Goal: Transaction & Acquisition: Obtain resource

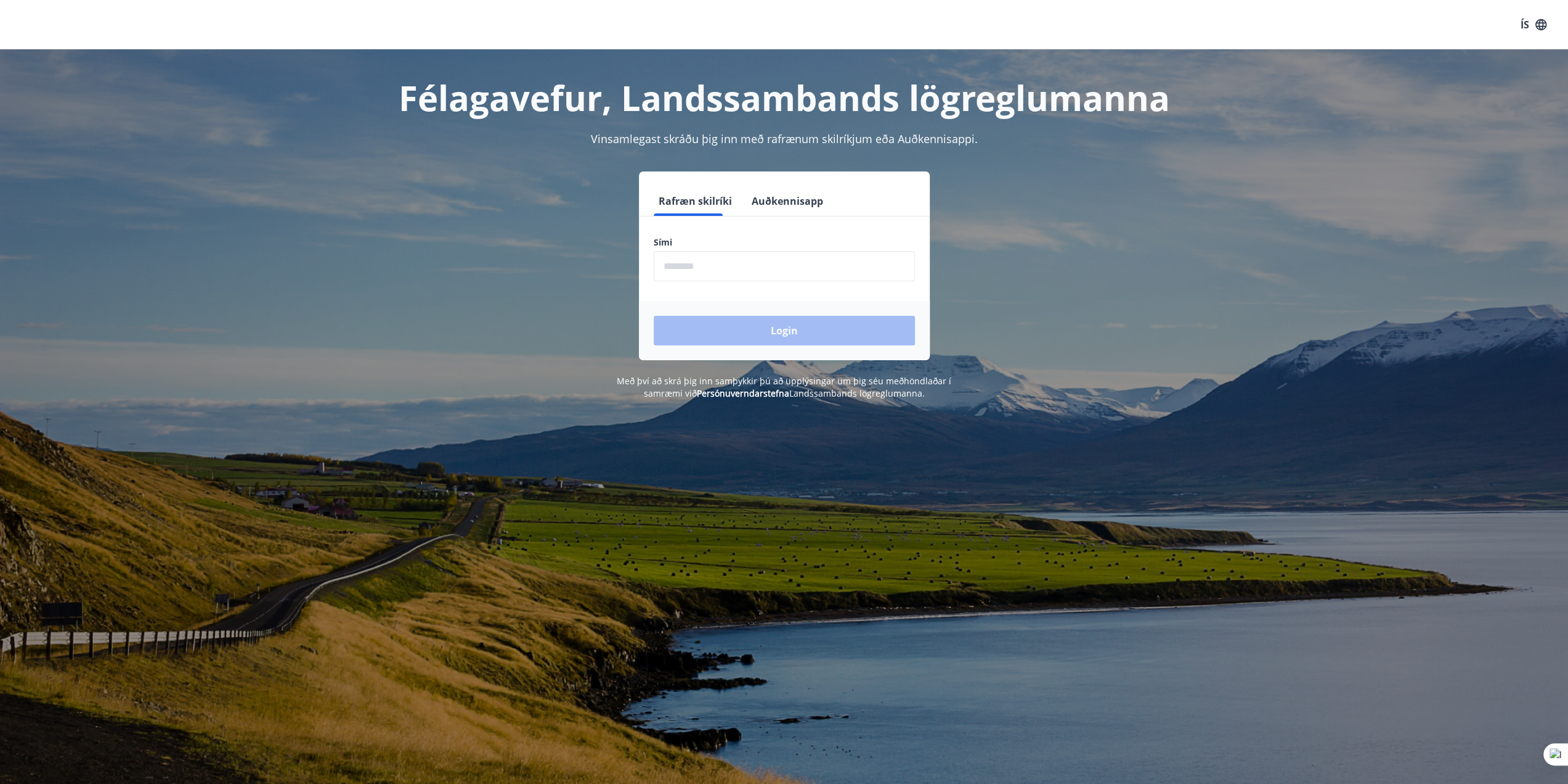
click at [723, 270] on input "phone" at bounding box center [784, 266] width 261 height 30
type input "********"
click at [733, 331] on button "Login" at bounding box center [784, 331] width 261 height 29
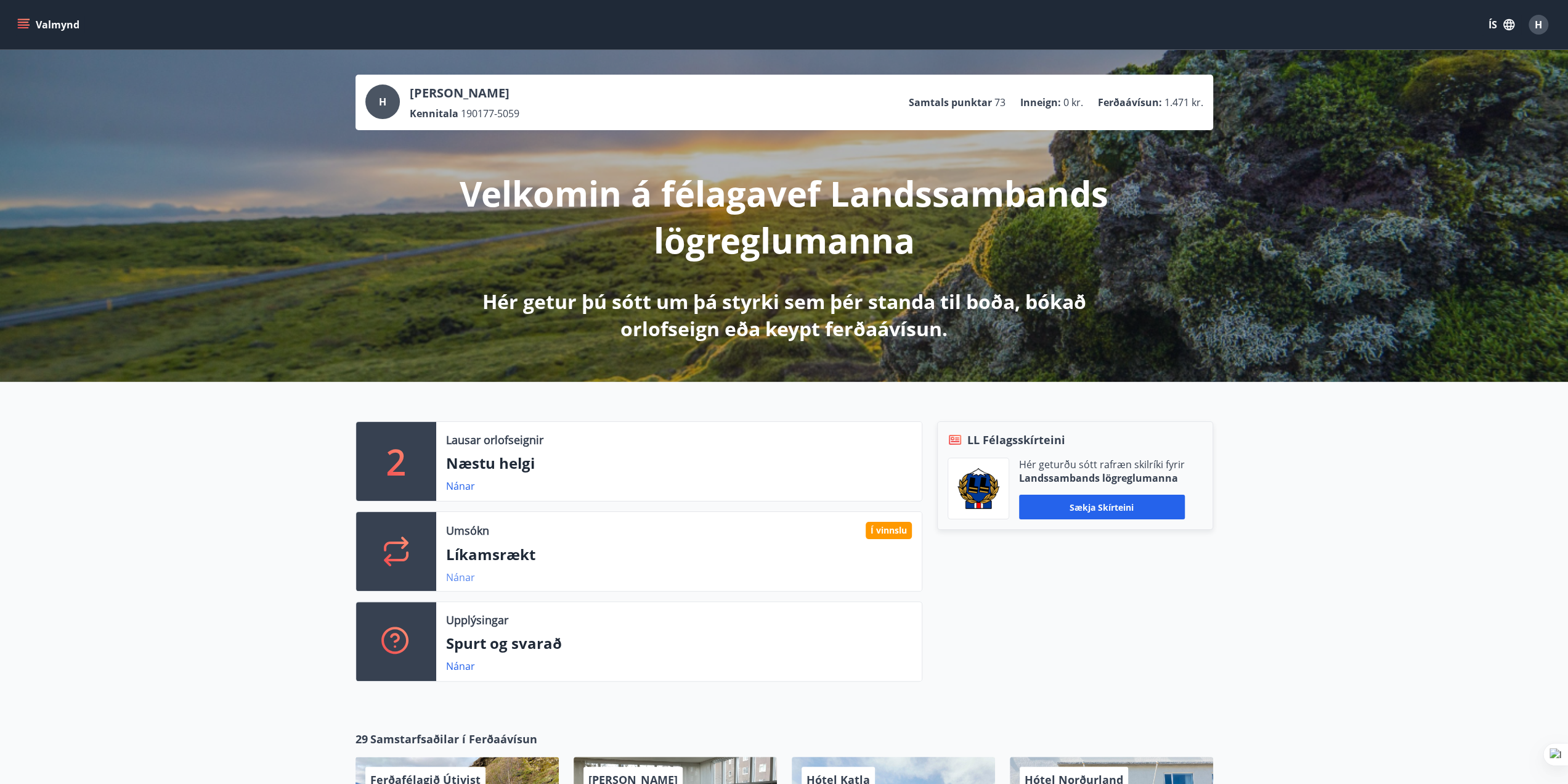
click at [454, 573] on link "Nánar" at bounding box center [461, 577] width 29 height 14
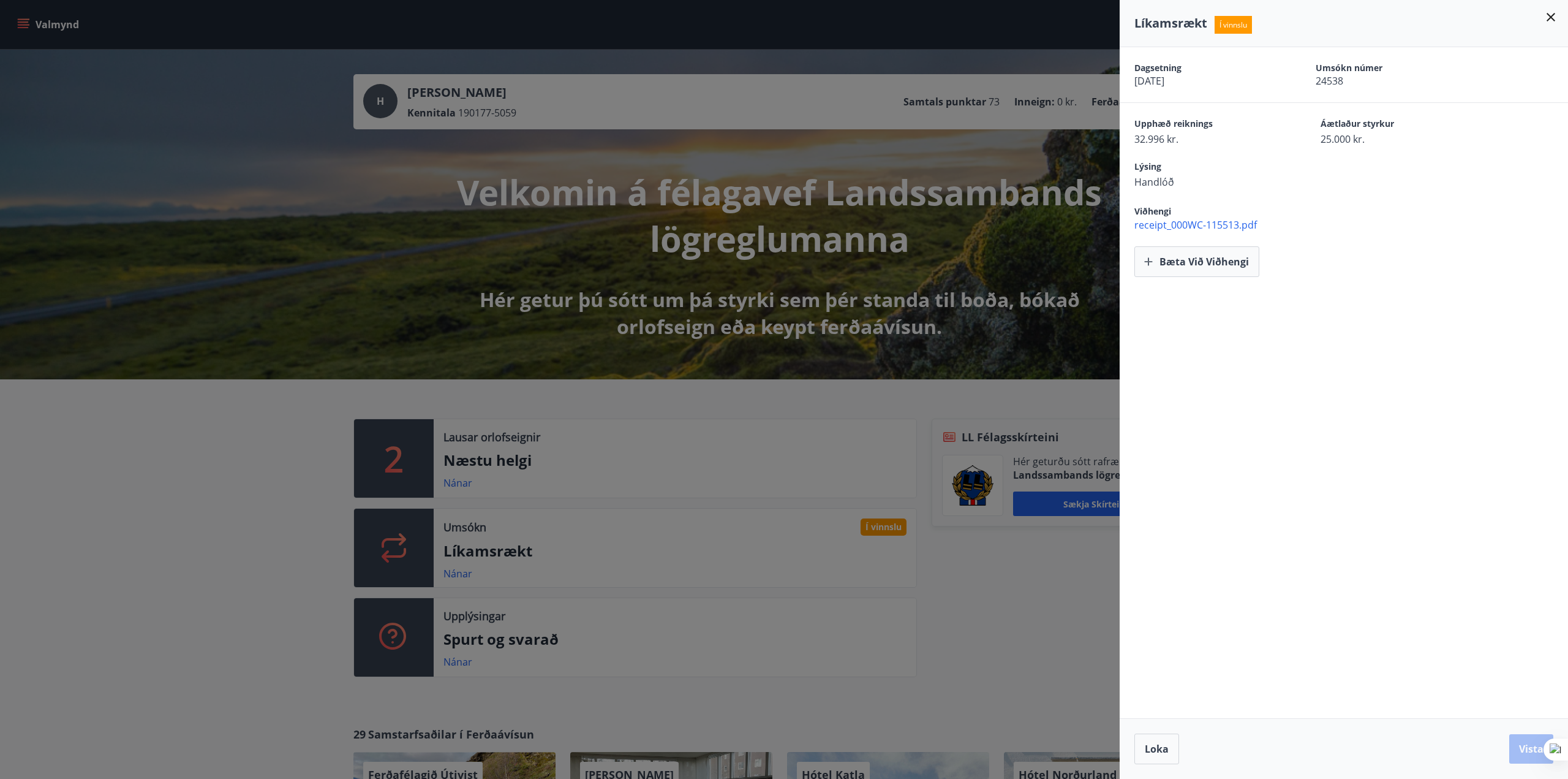
click at [1199, 224] on span "receipt_000WC-115513.pdf" at bounding box center [1351, 225] width 434 height 14
click at [1549, 14] on icon at bounding box center [1550, 17] width 9 height 9
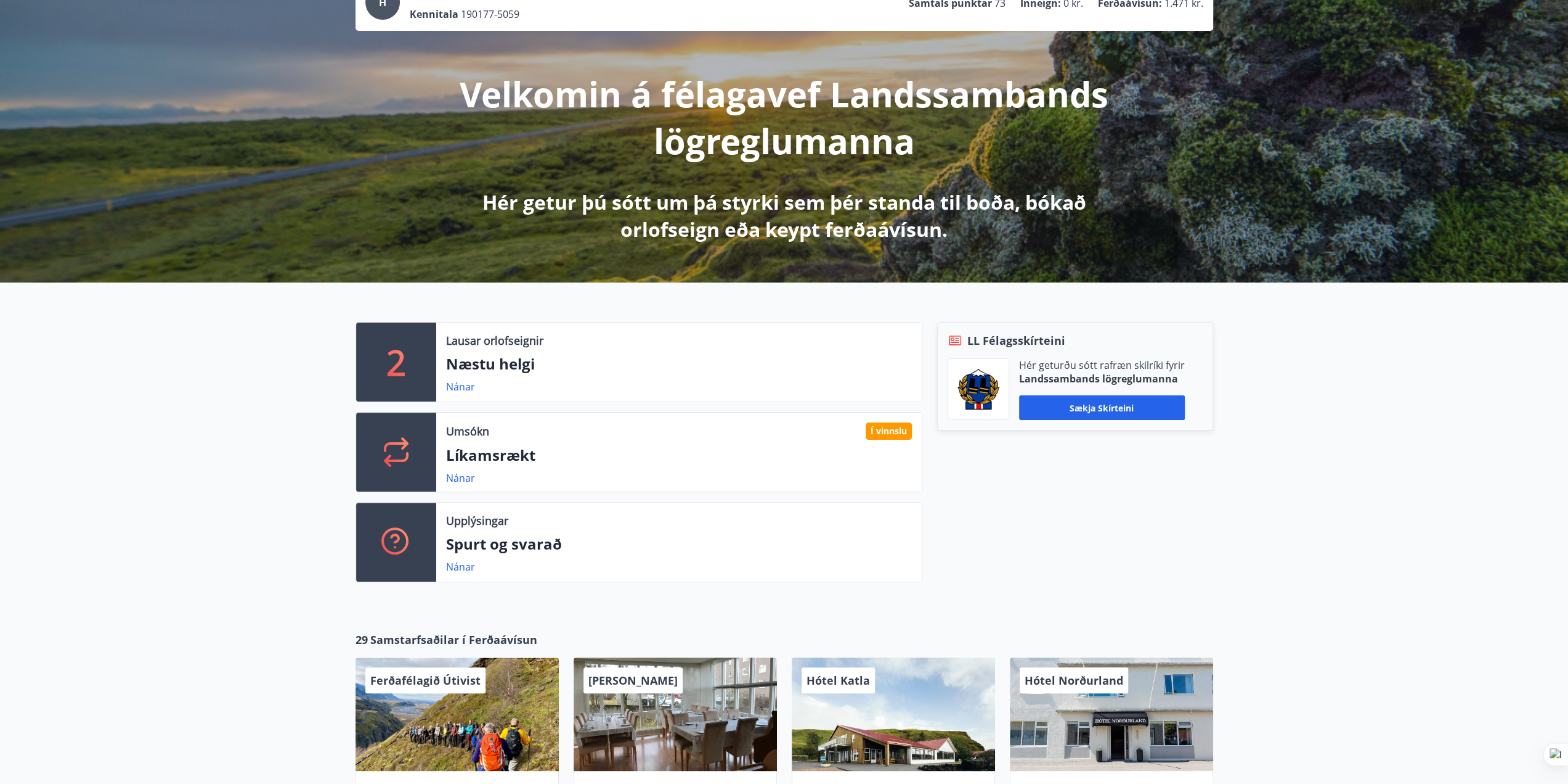
scroll to position [124, 0]
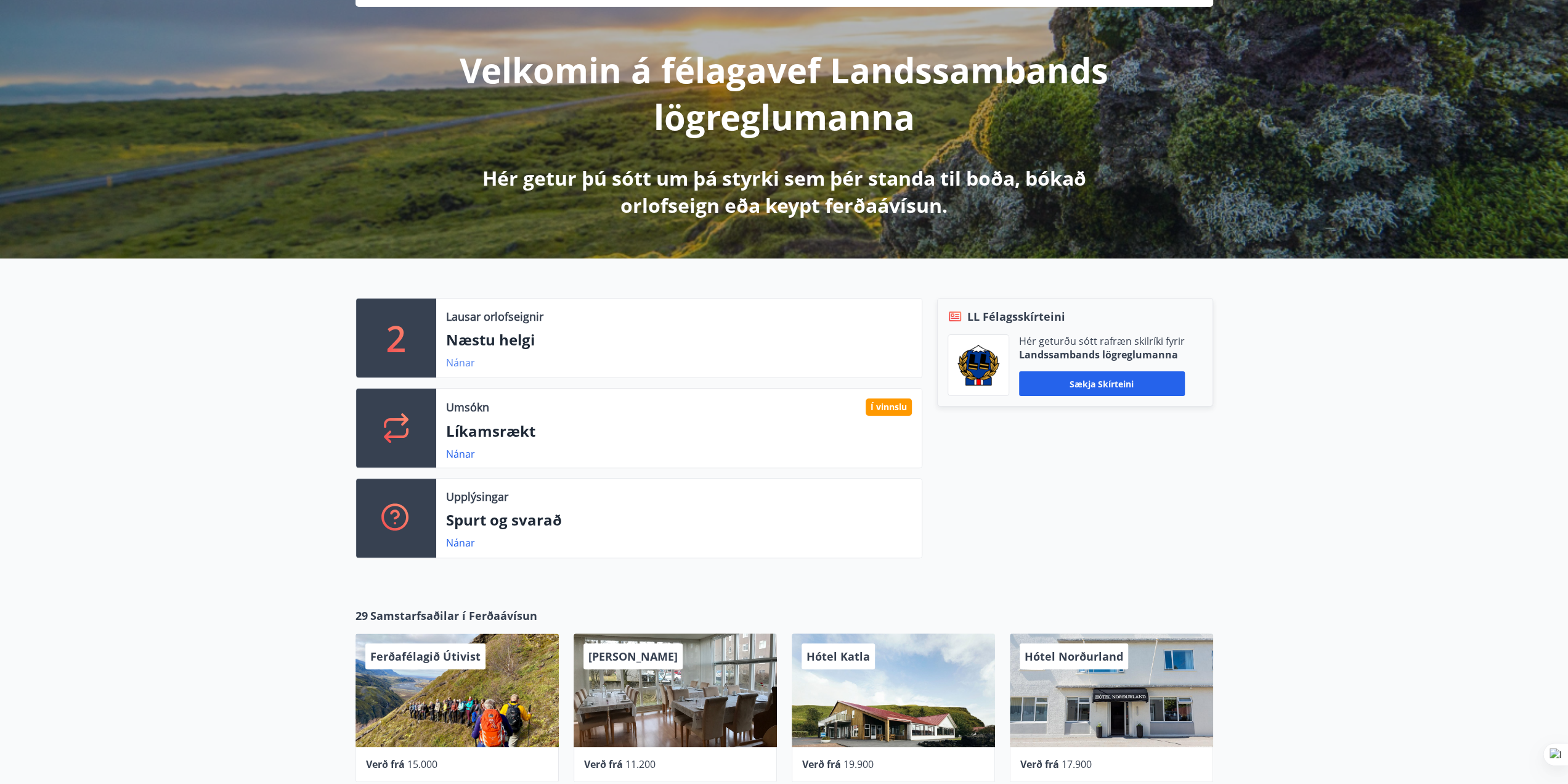
click at [459, 366] on link "Nánar" at bounding box center [461, 363] width 29 height 14
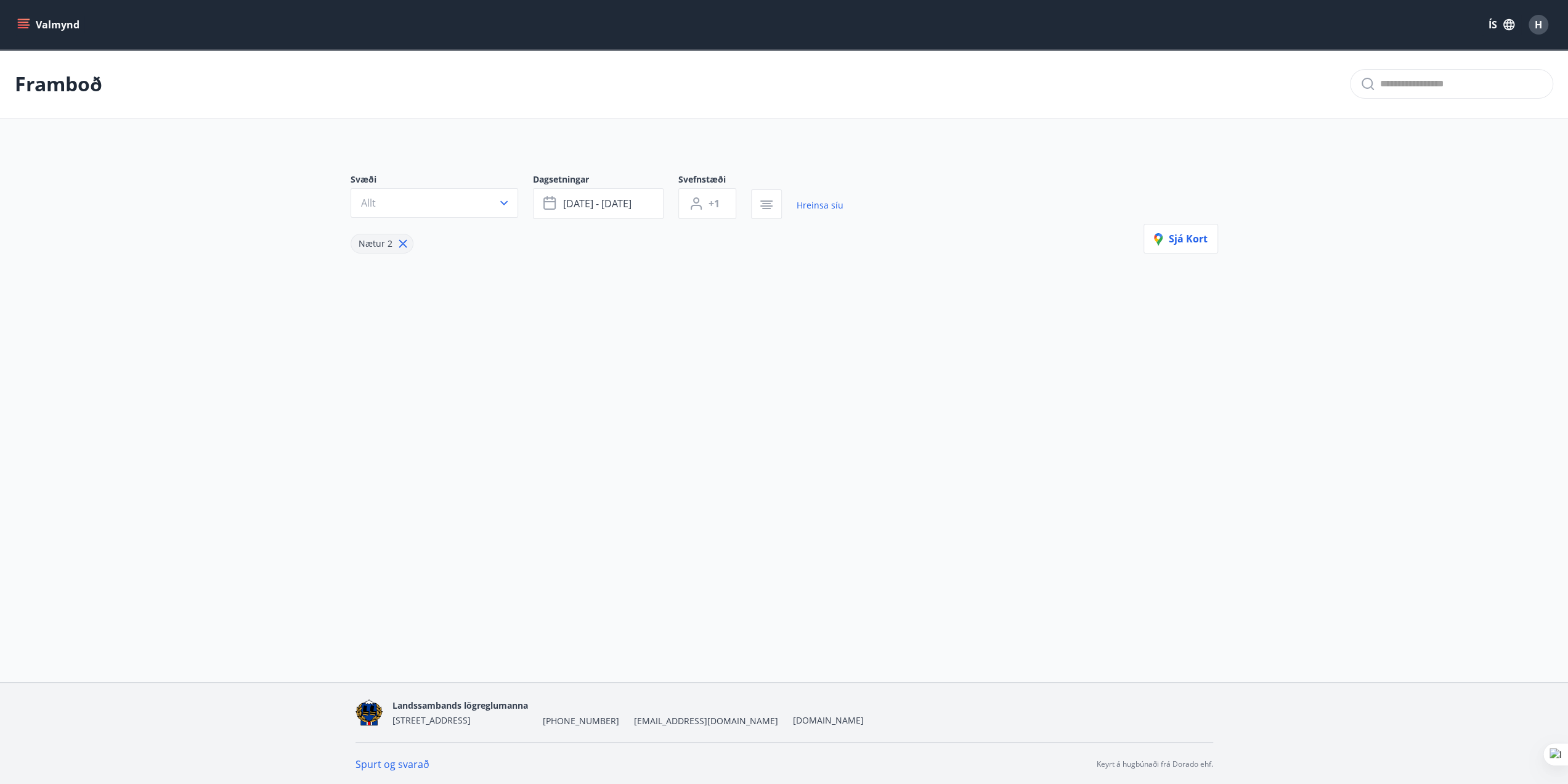
type input "*"
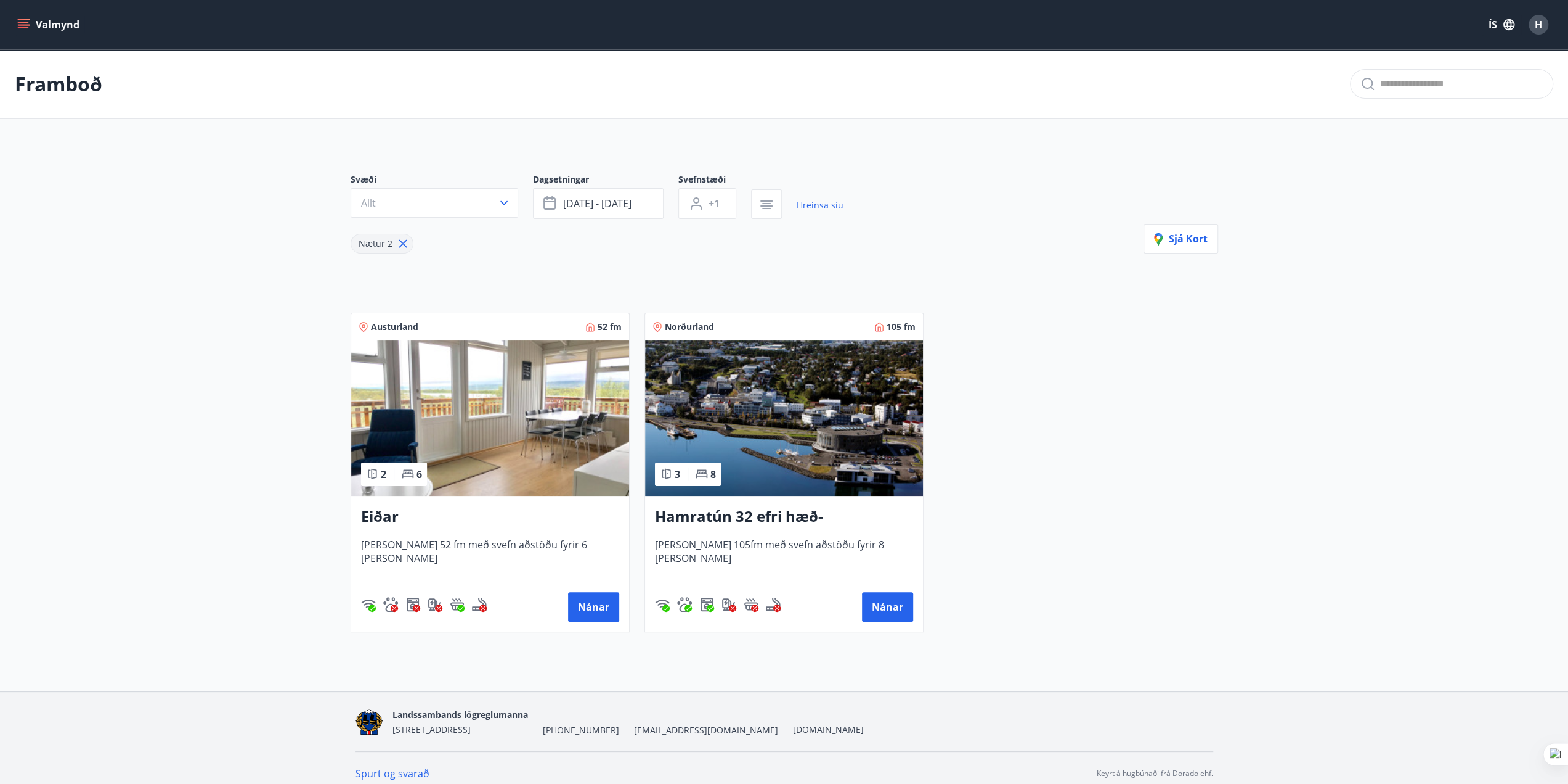
click at [18, 23] on icon "menu" at bounding box center [24, 25] width 13 height 13
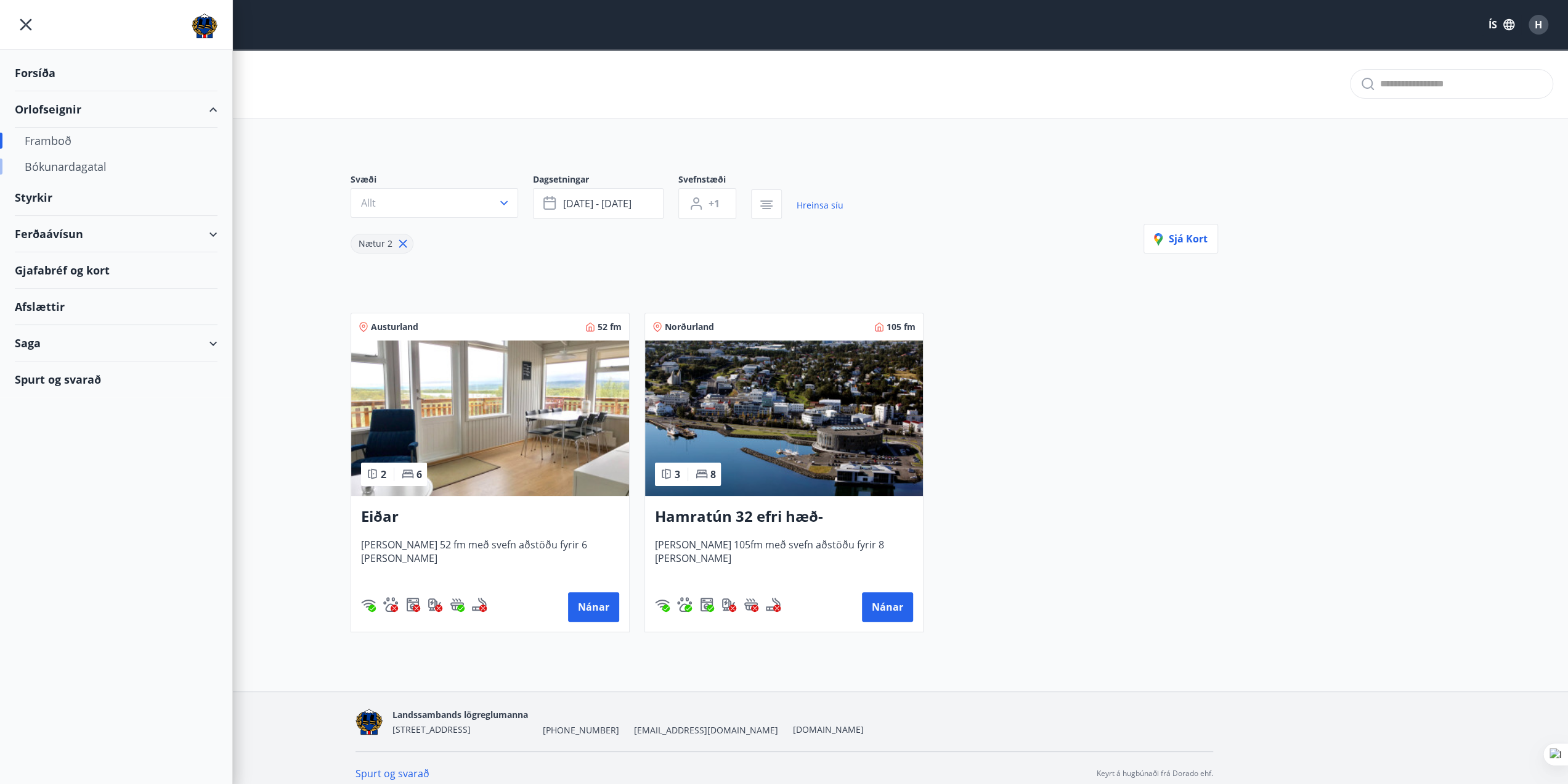
click at [61, 164] on div "Bókunardagatal" at bounding box center [116, 166] width 183 height 26
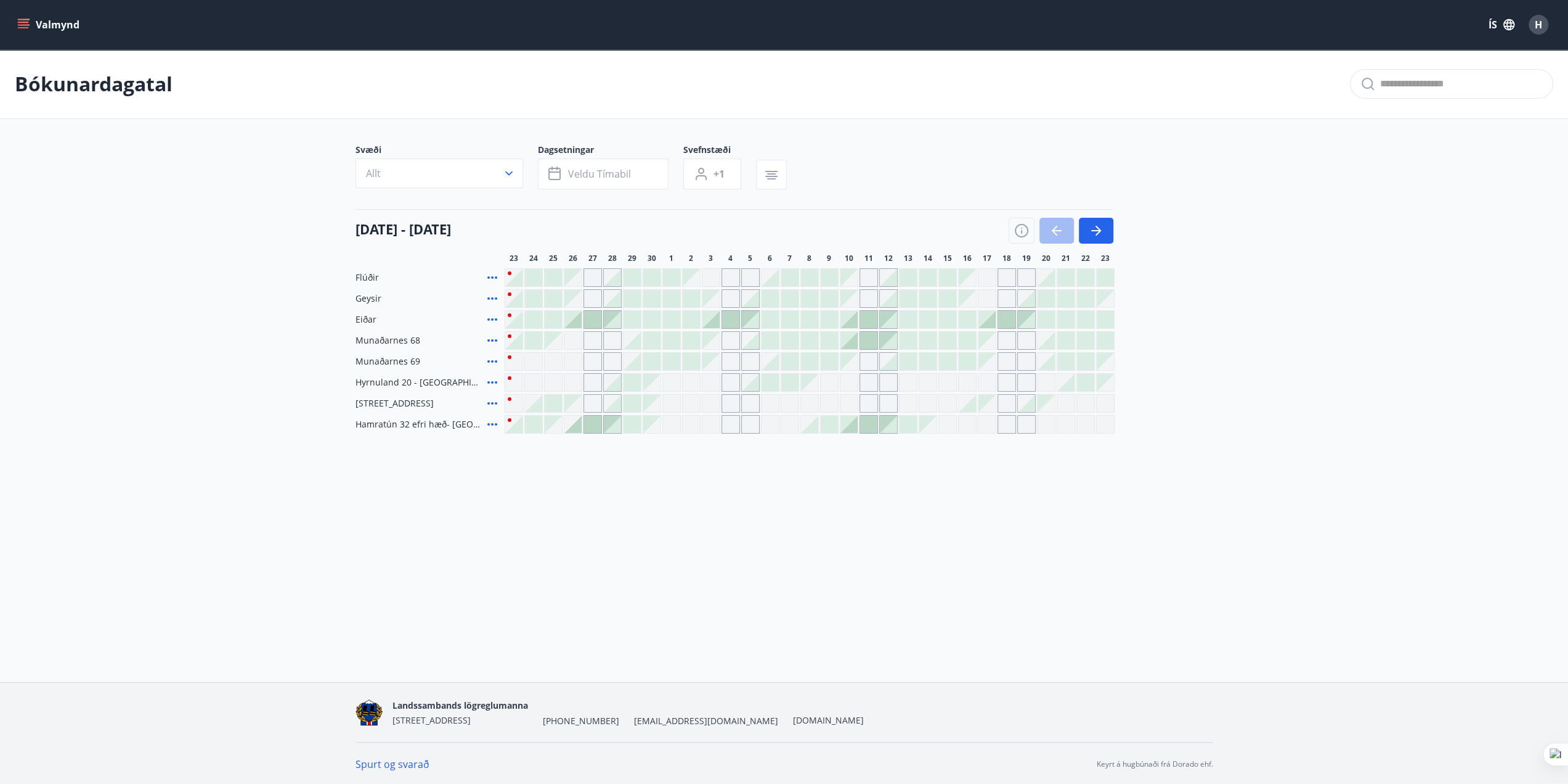
click at [849, 405] on div "Gráir dagar eru ekki bókanlegir" at bounding box center [849, 403] width 19 height 19
click at [870, 481] on div "Bókunardagatal Svæði Allt Dagsetningar Veldu tímabil Svefnstæði +1 23 september…" at bounding box center [784, 266] width 1568 height 434
click at [1100, 222] on button "button" at bounding box center [1095, 231] width 34 height 26
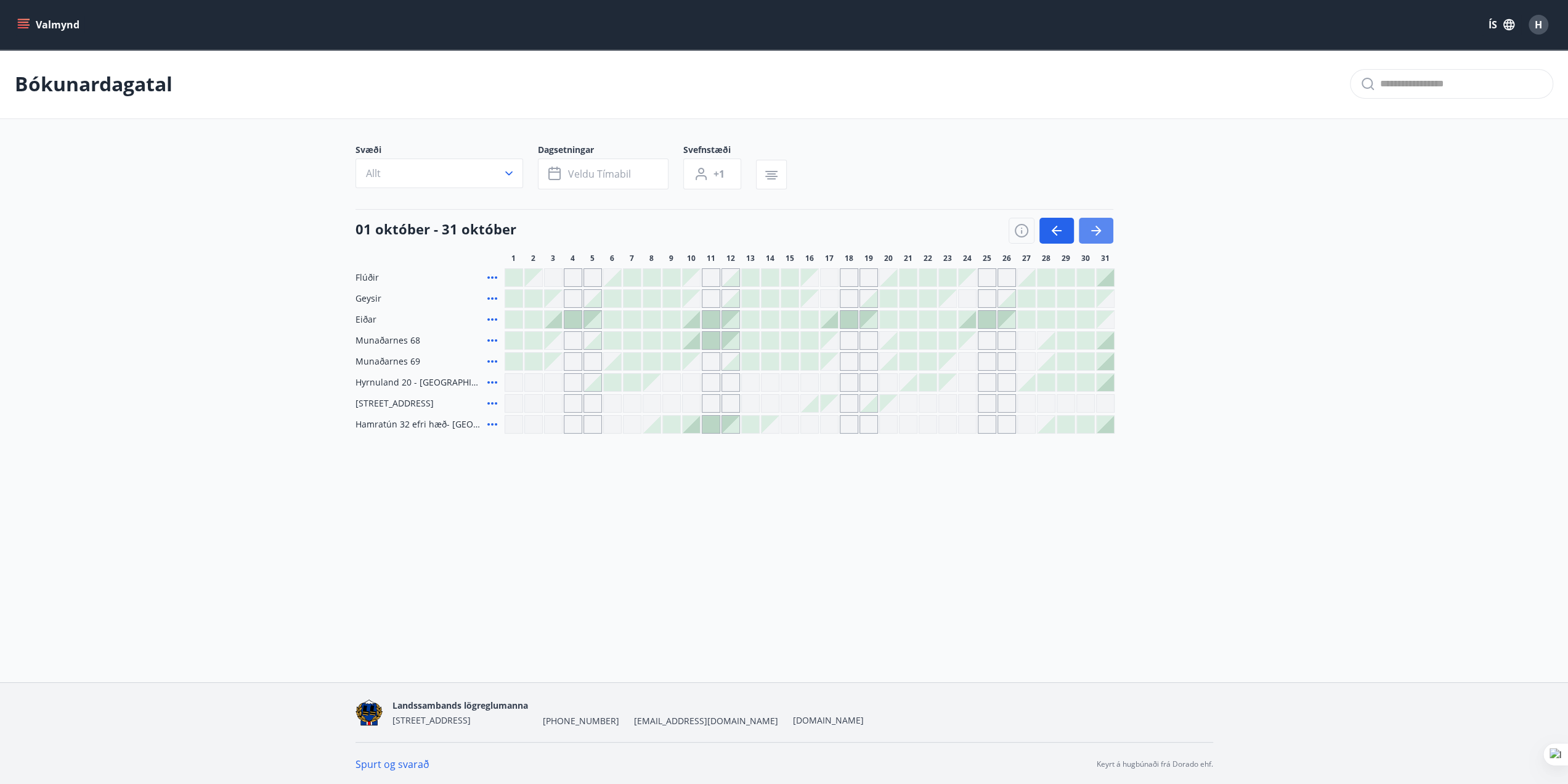
click at [1100, 222] on button "button" at bounding box center [1095, 231] width 34 height 26
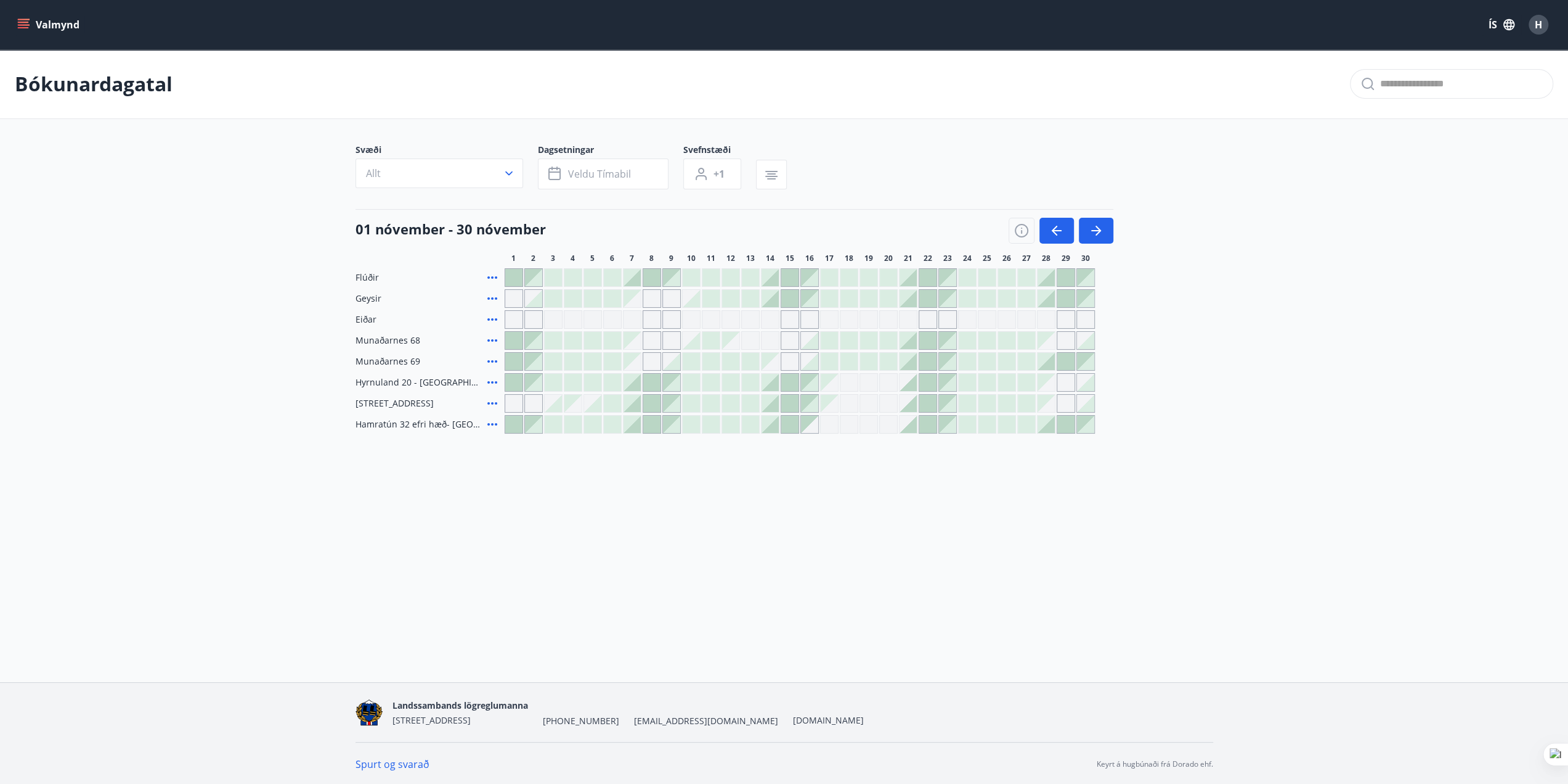
click at [27, 25] on icon "menu" at bounding box center [25, 25] width 14 height 1
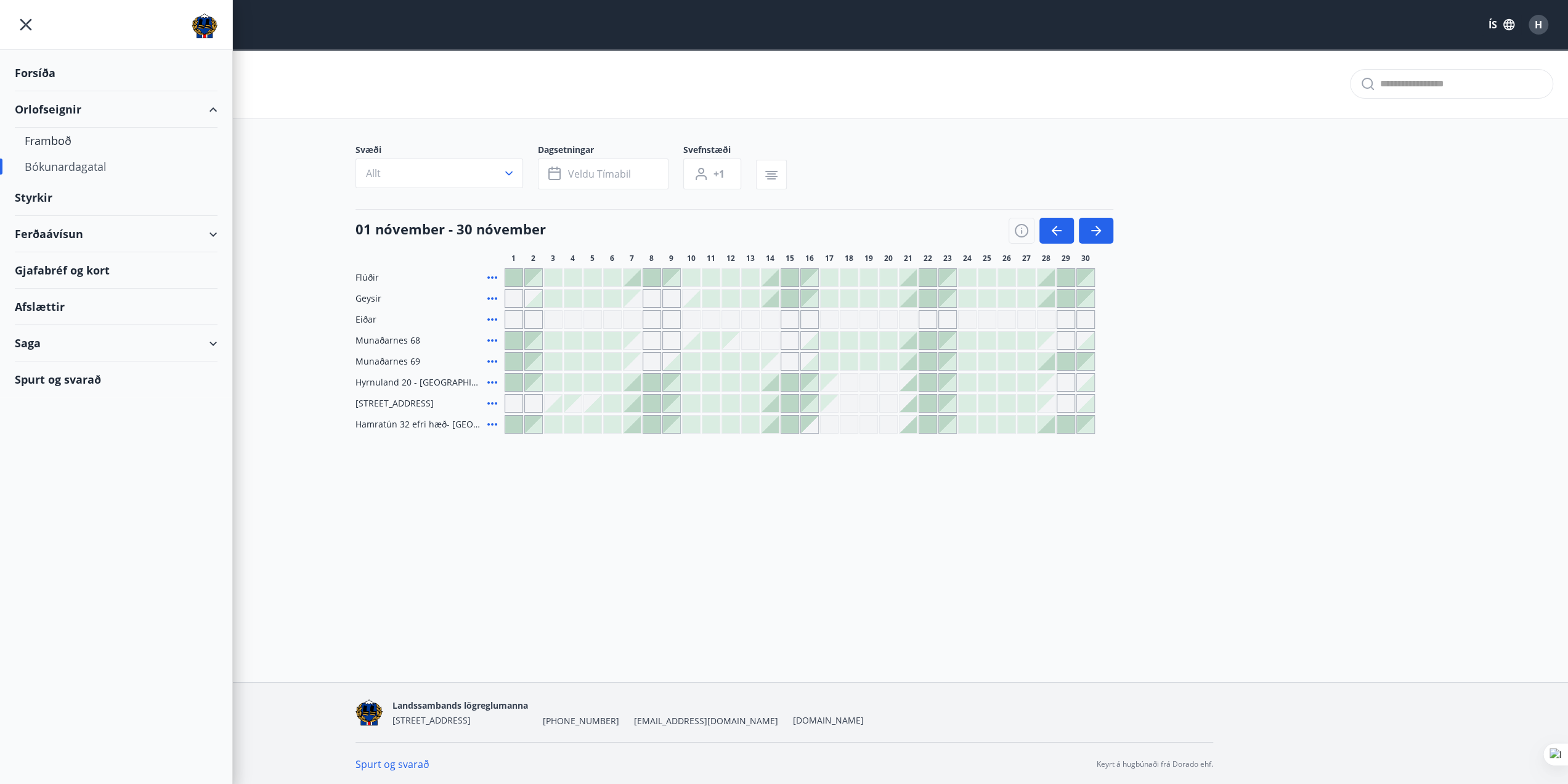
click at [41, 193] on div "Styrkir" at bounding box center [116, 197] width 203 height 36
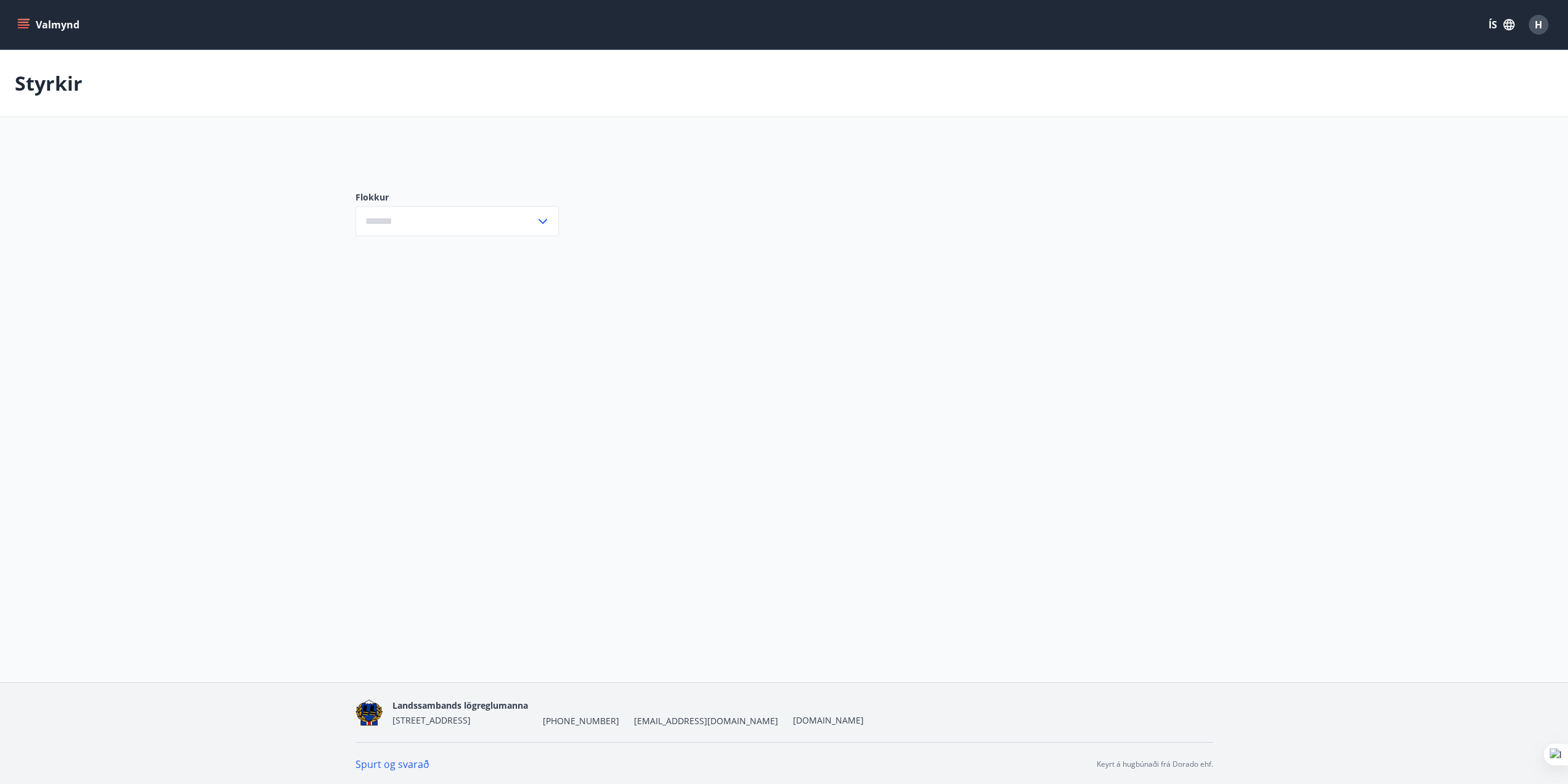
type input "***"
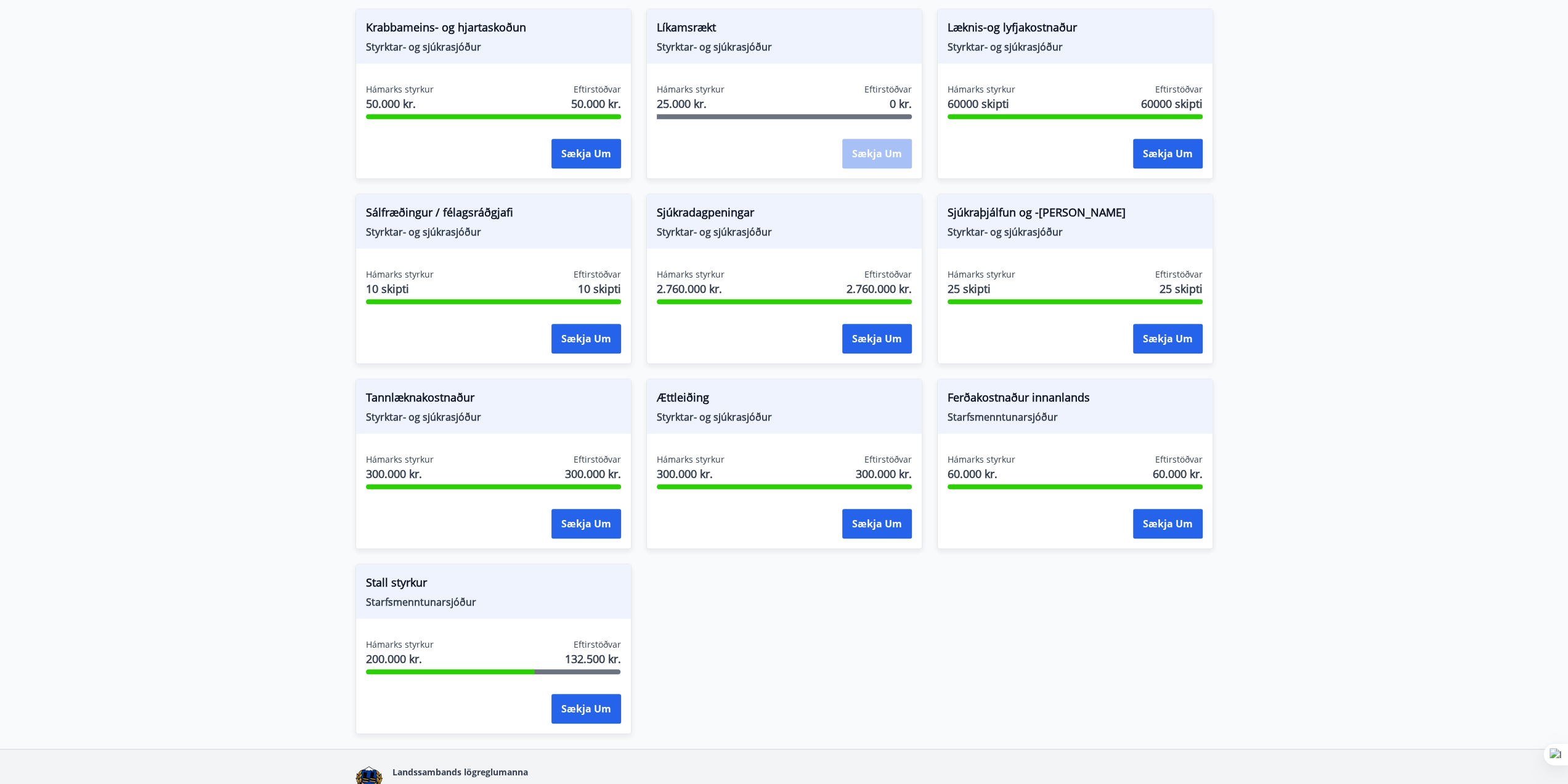
scroll to position [863, 0]
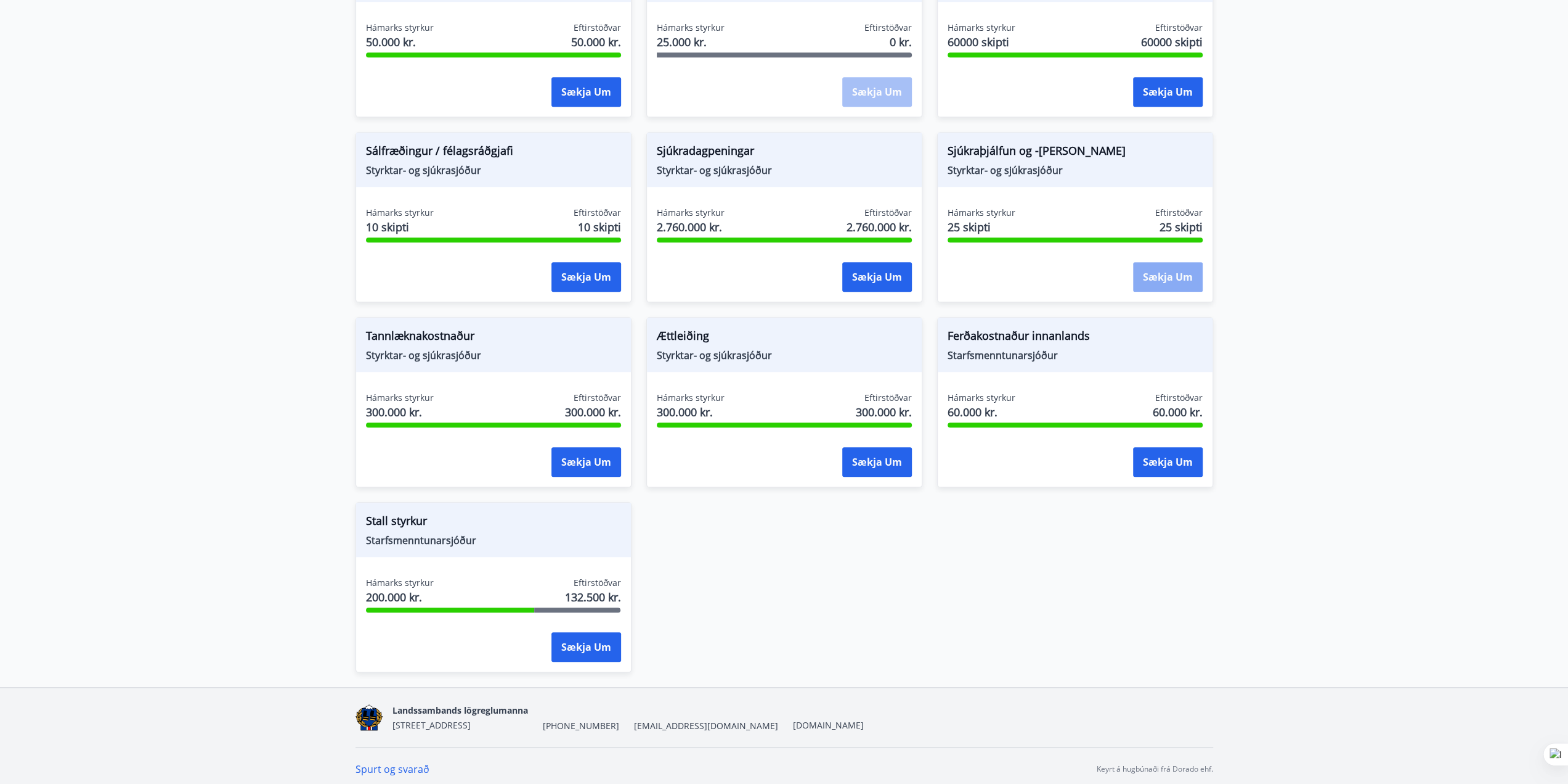
click at [1145, 272] on button "Sækja um" at bounding box center [1168, 277] width 70 height 29
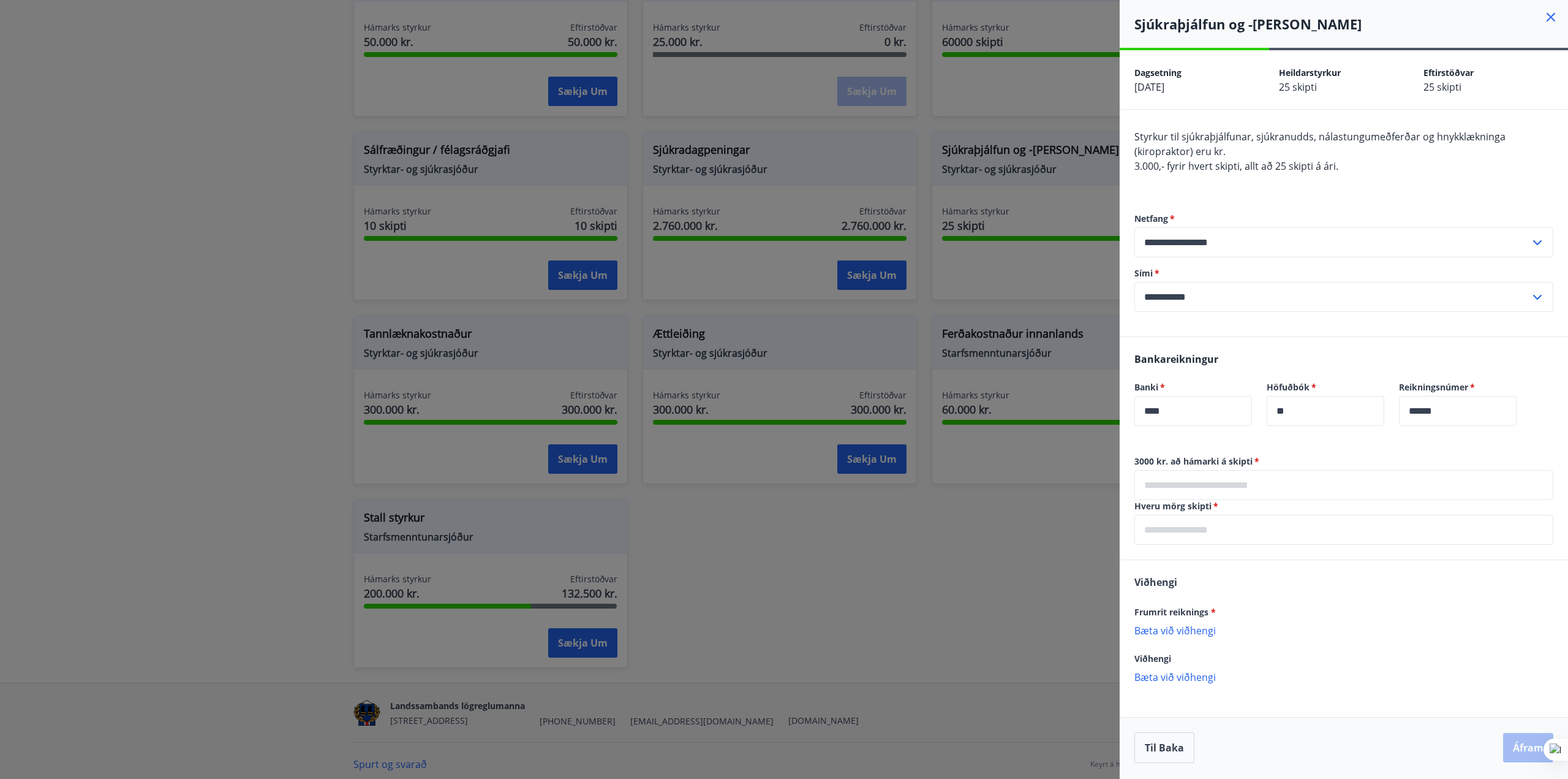
click at [1549, 18] on icon at bounding box center [1550, 17] width 15 height 15
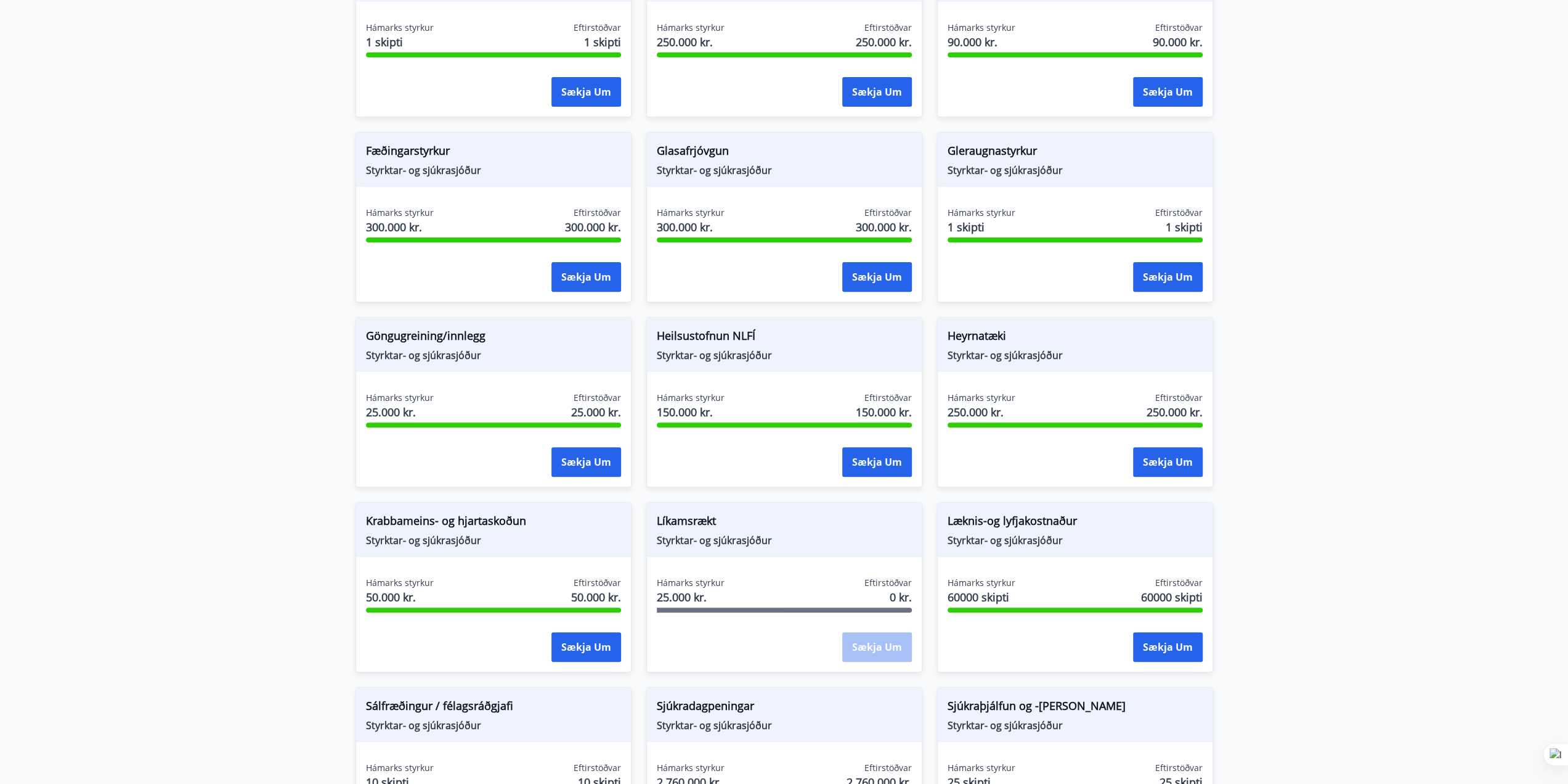
scroll to position [0, 0]
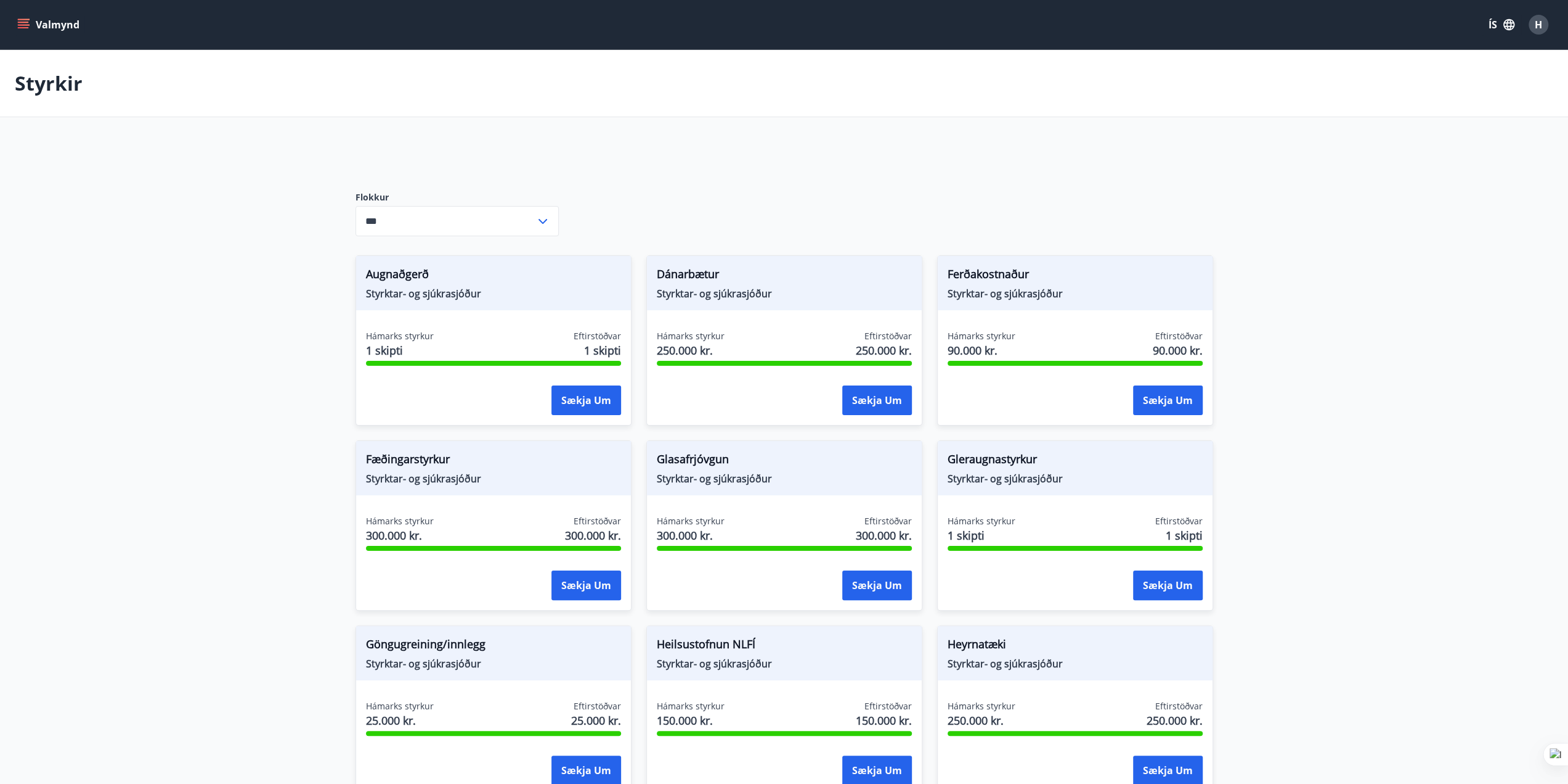
click at [25, 18] on button "Valmynd" at bounding box center [49, 25] width 70 height 23
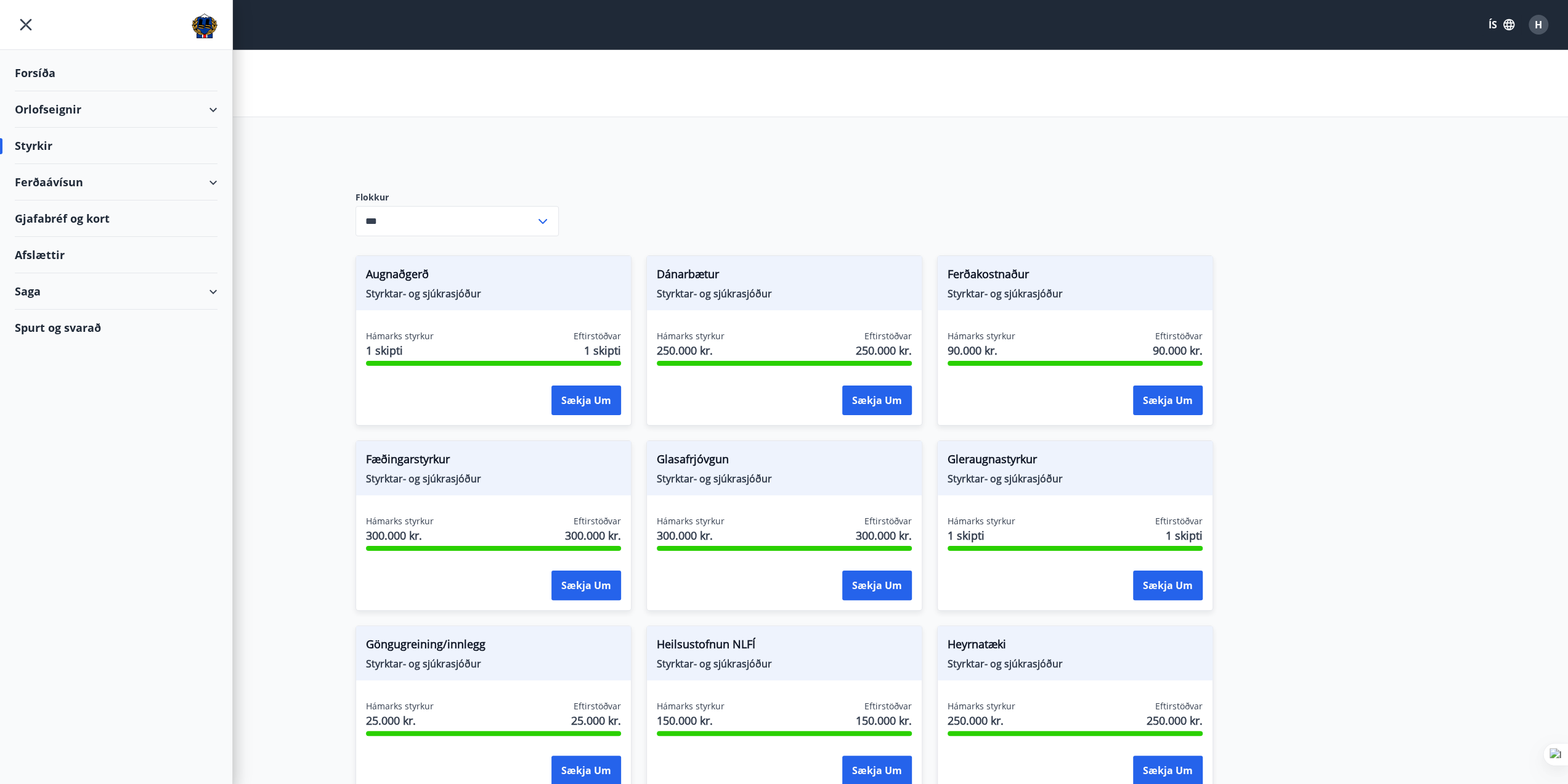
click at [216, 185] on div "Ferðaávísun" at bounding box center [116, 182] width 203 height 36
click at [62, 215] on div "Framboð" at bounding box center [116, 213] width 183 height 26
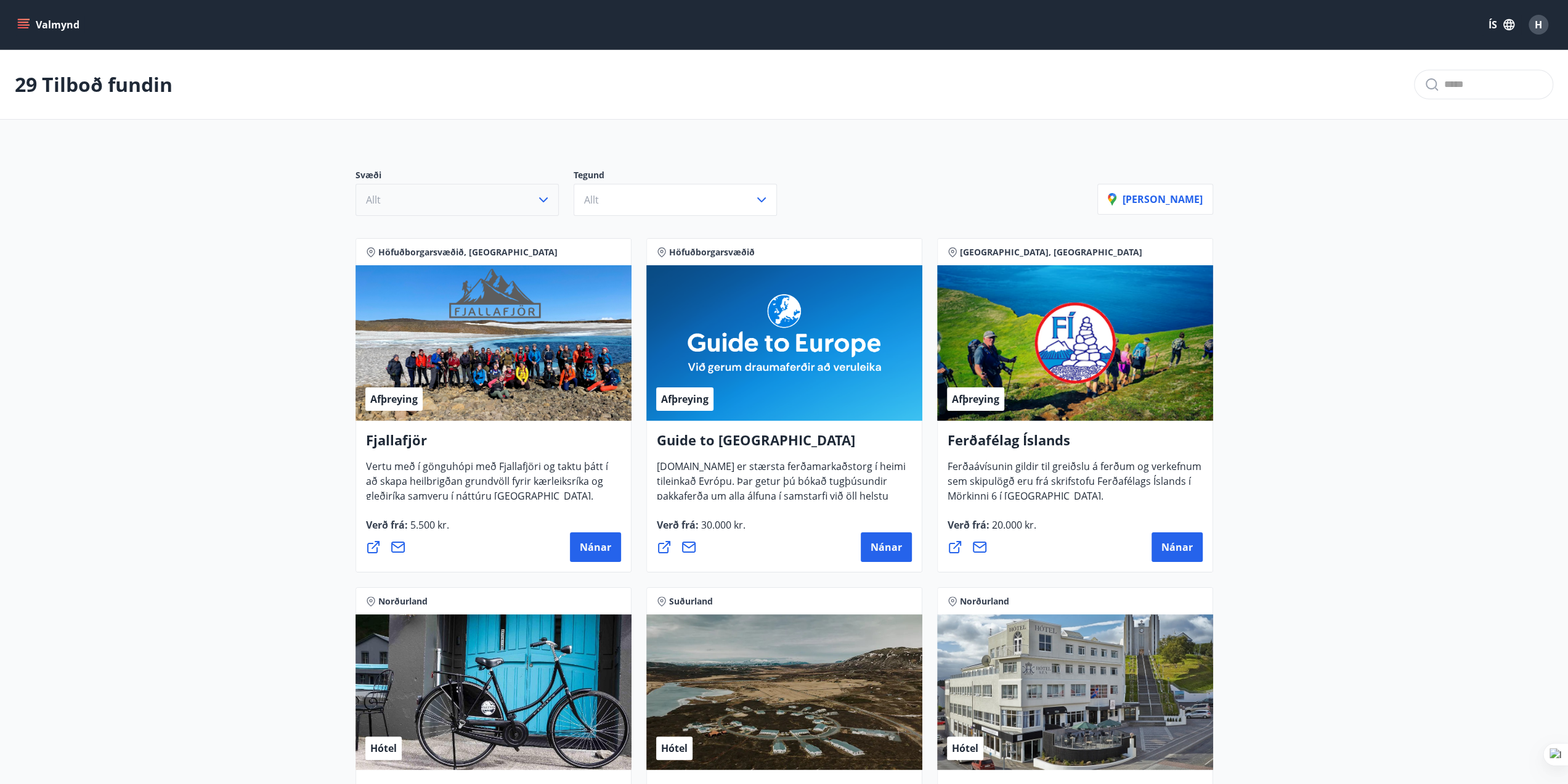
click at [540, 199] on icon "button" at bounding box center [543, 199] width 9 height 5
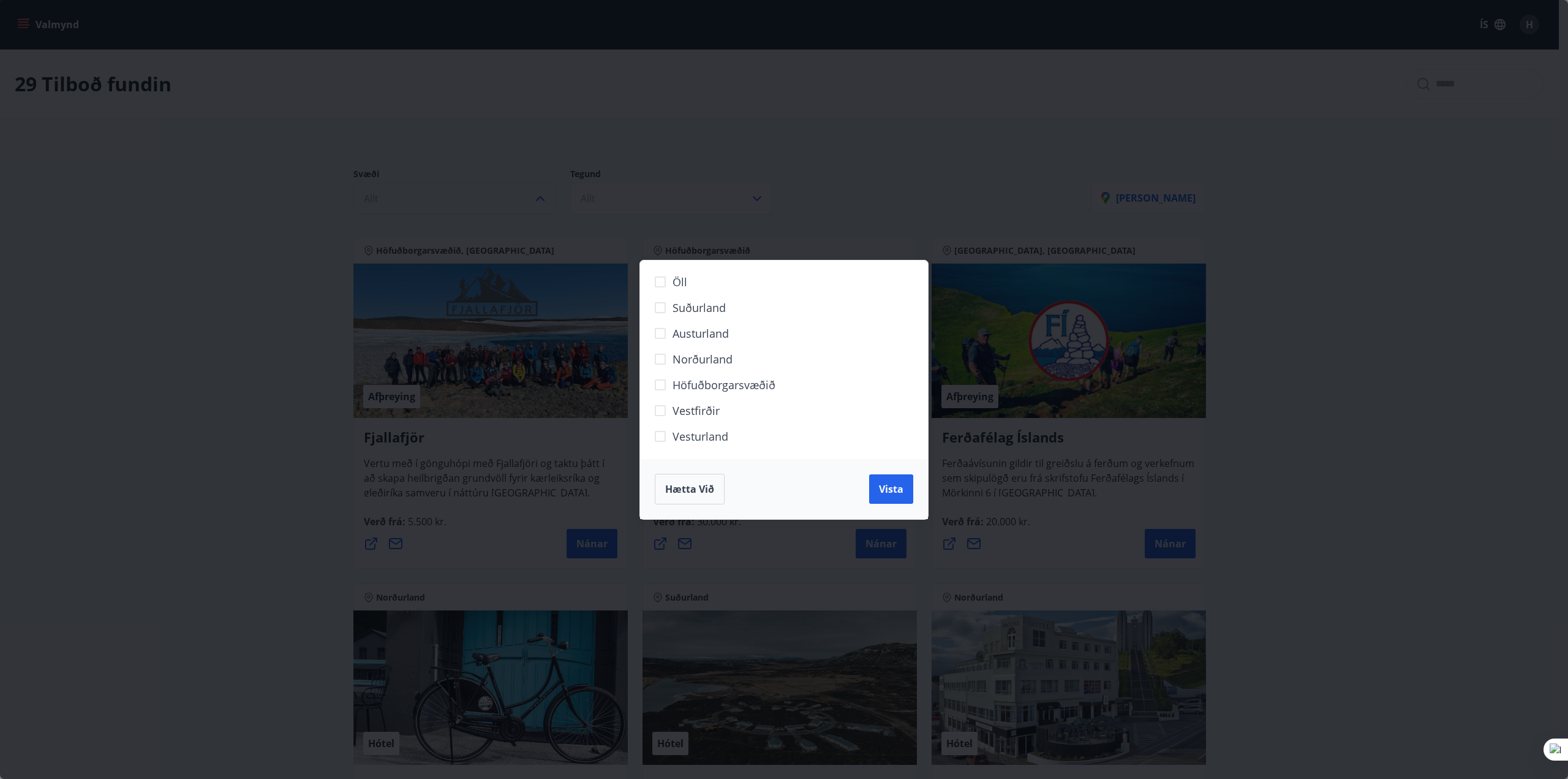
click at [662, 393] on label "Höfuðborgarsvæðið" at bounding box center [776, 389] width 256 height 25
click at [889, 492] on span "Vista" at bounding box center [891, 489] width 24 height 14
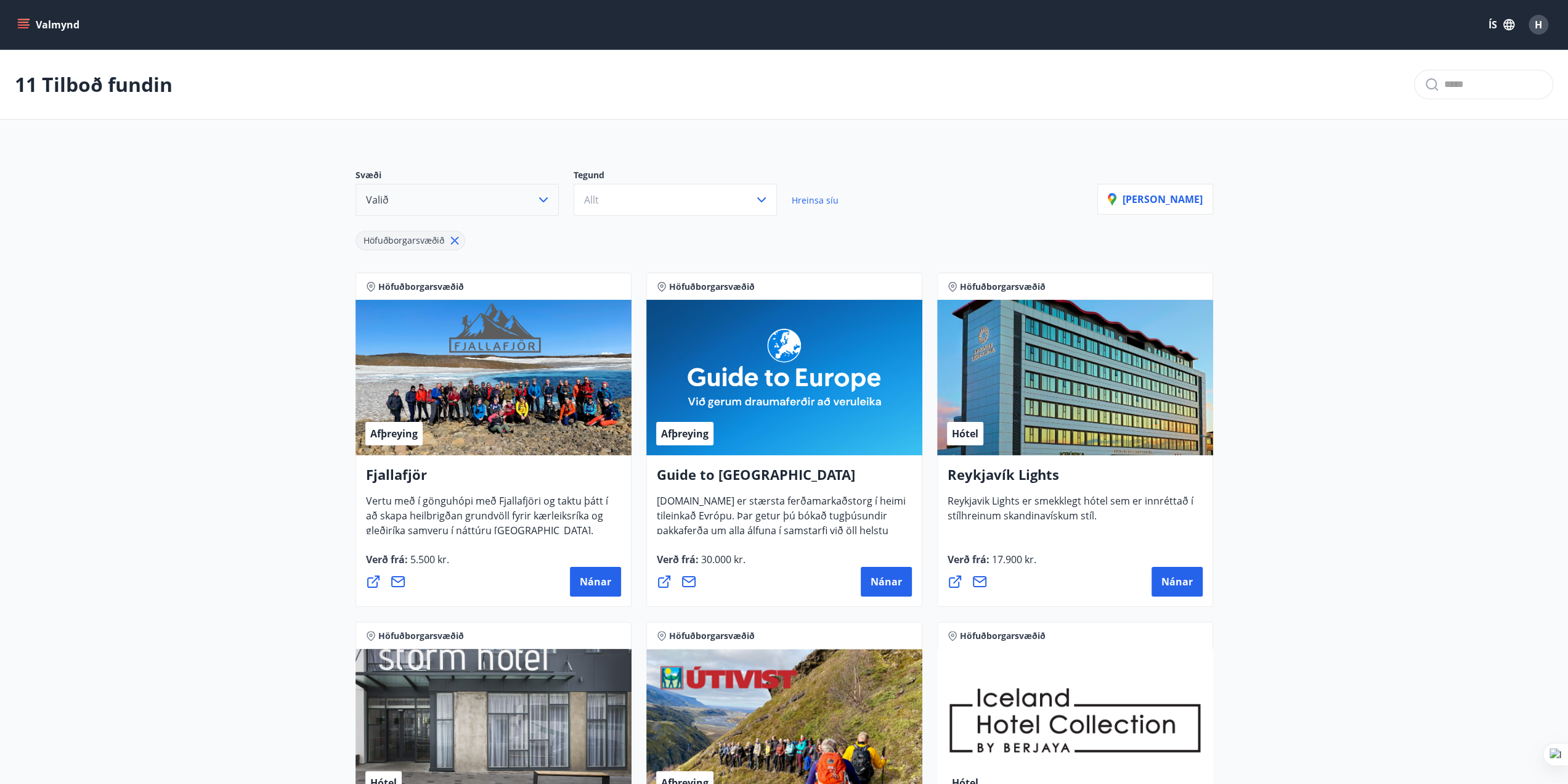
click at [29, 17] on button "Valmynd" at bounding box center [49, 25] width 70 height 23
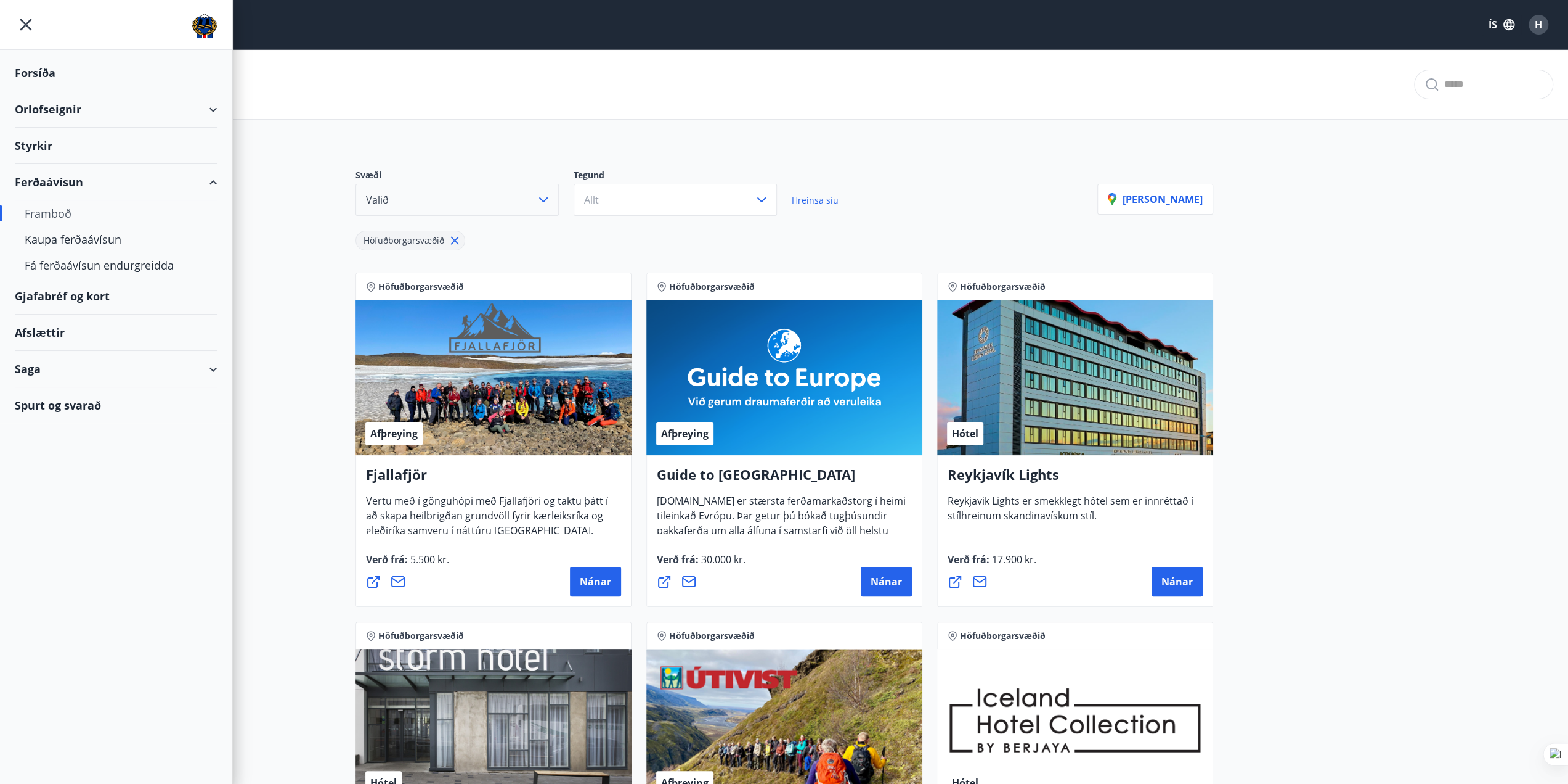
click at [88, 291] on div "Gjafabréf og kort" at bounding box center [116, 295] width 203 height 36
click at [217, 367] on div "Saga" at bounding box center [116, 369] width 203 height 36
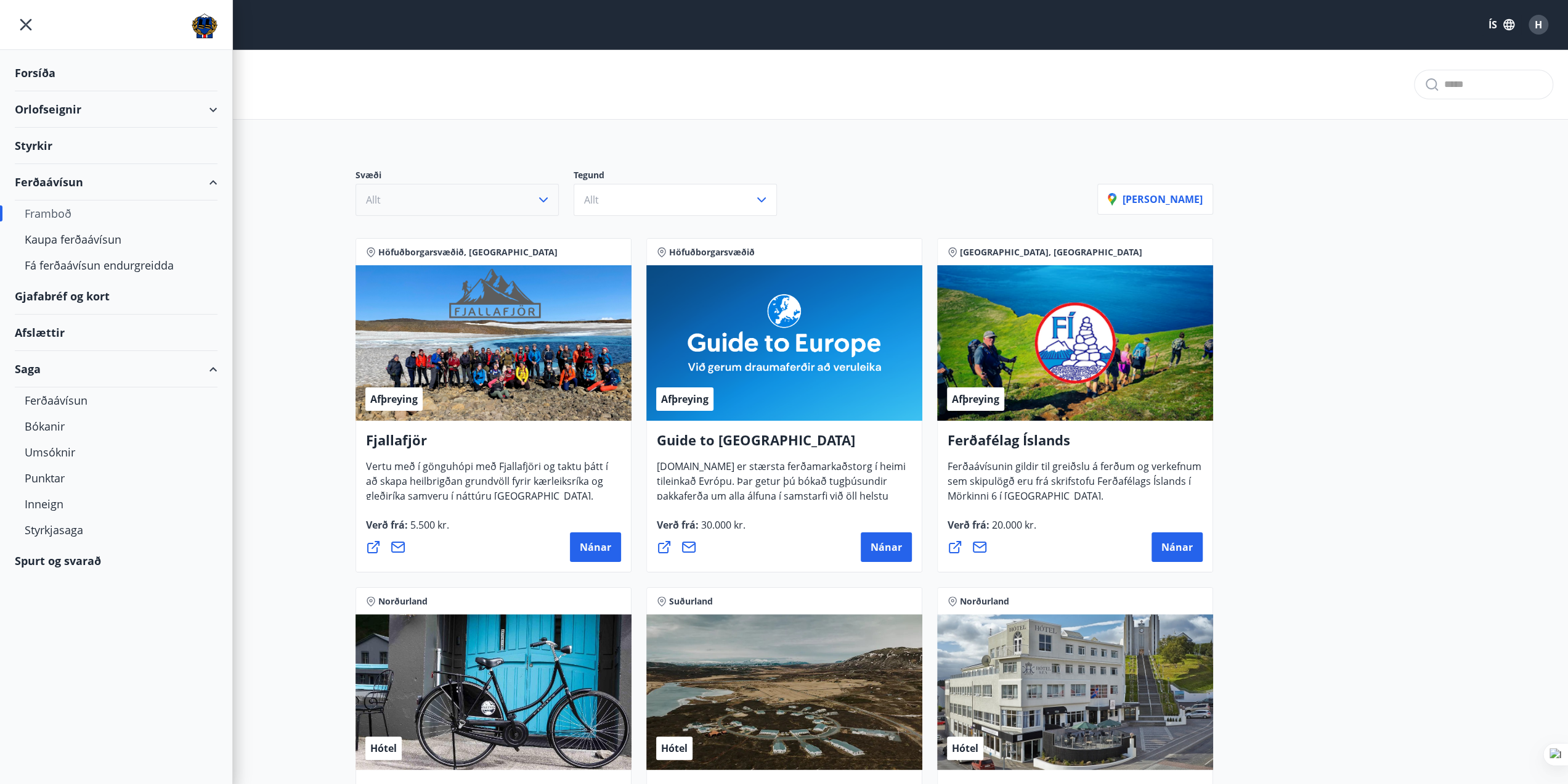
click at [217, 367] on div "Saga" at bounding box center [116, 369] width 203 height 36
click at [61, 330] on div "Afslættir" at bounding box center [116, 332] width 203 height 36
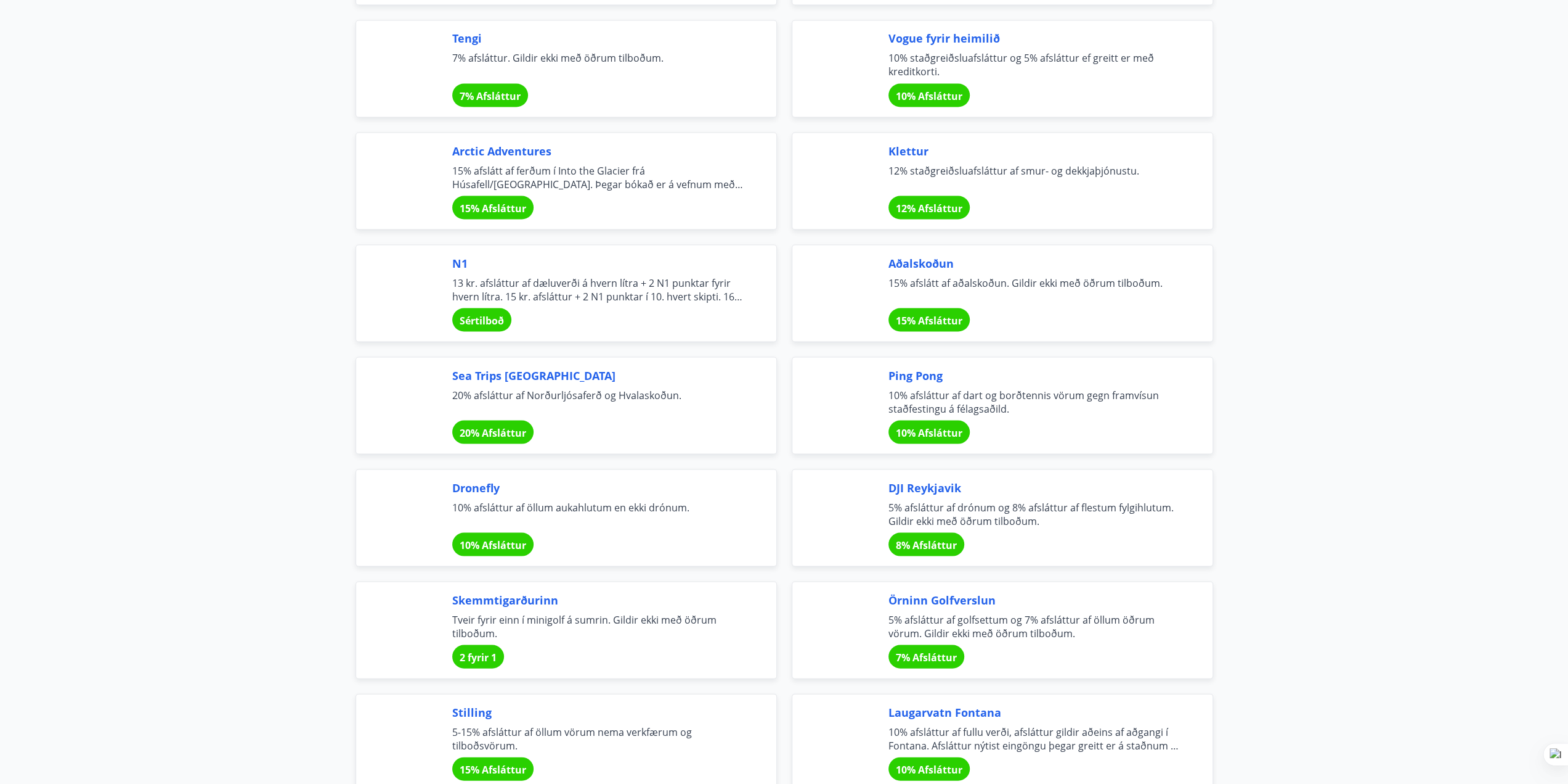
scroll to position [2220, 0]
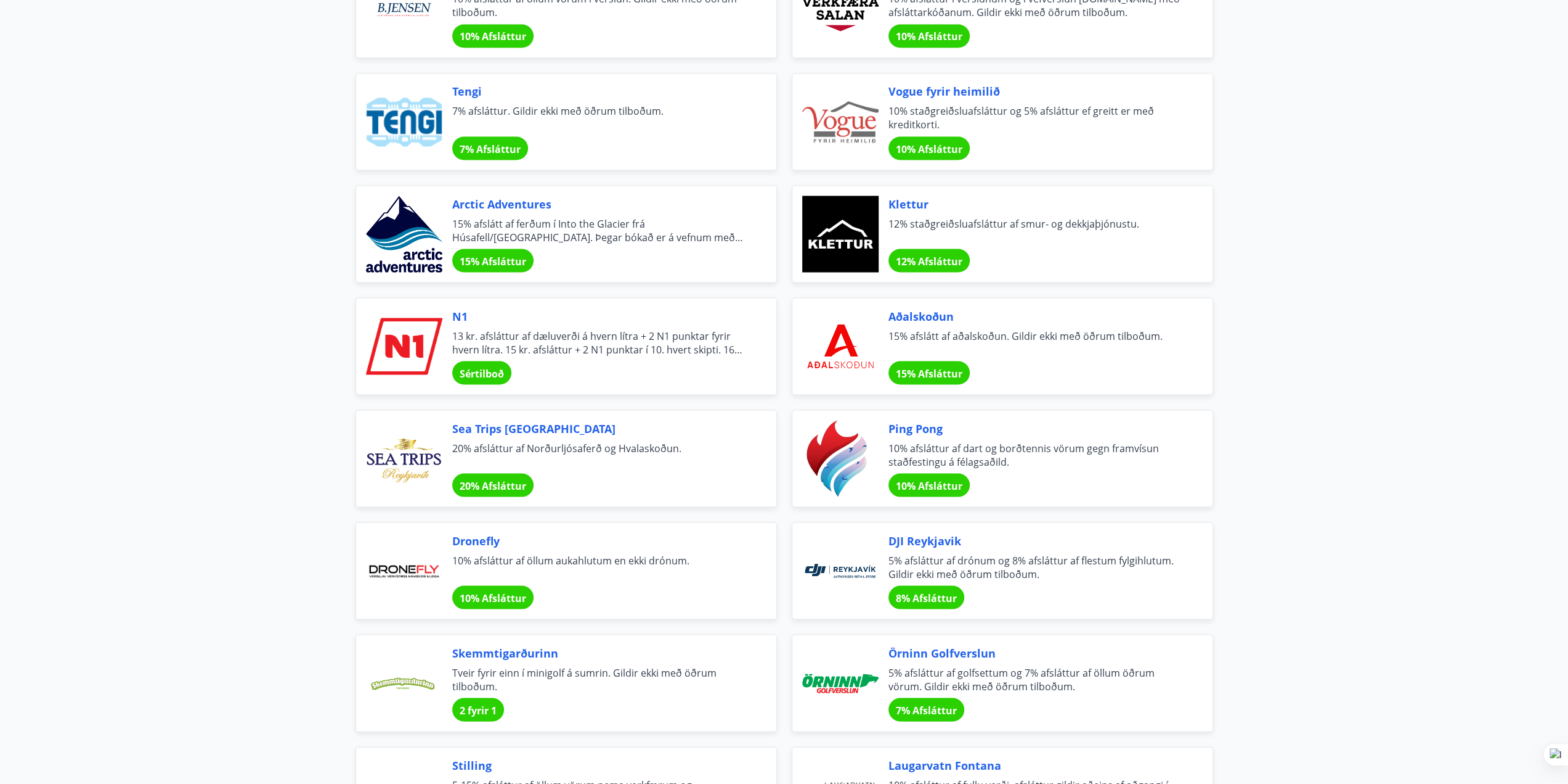
click at [483, 142] on span "7% Afsláttur" at bounding box center [490, 149] width 61 height 14
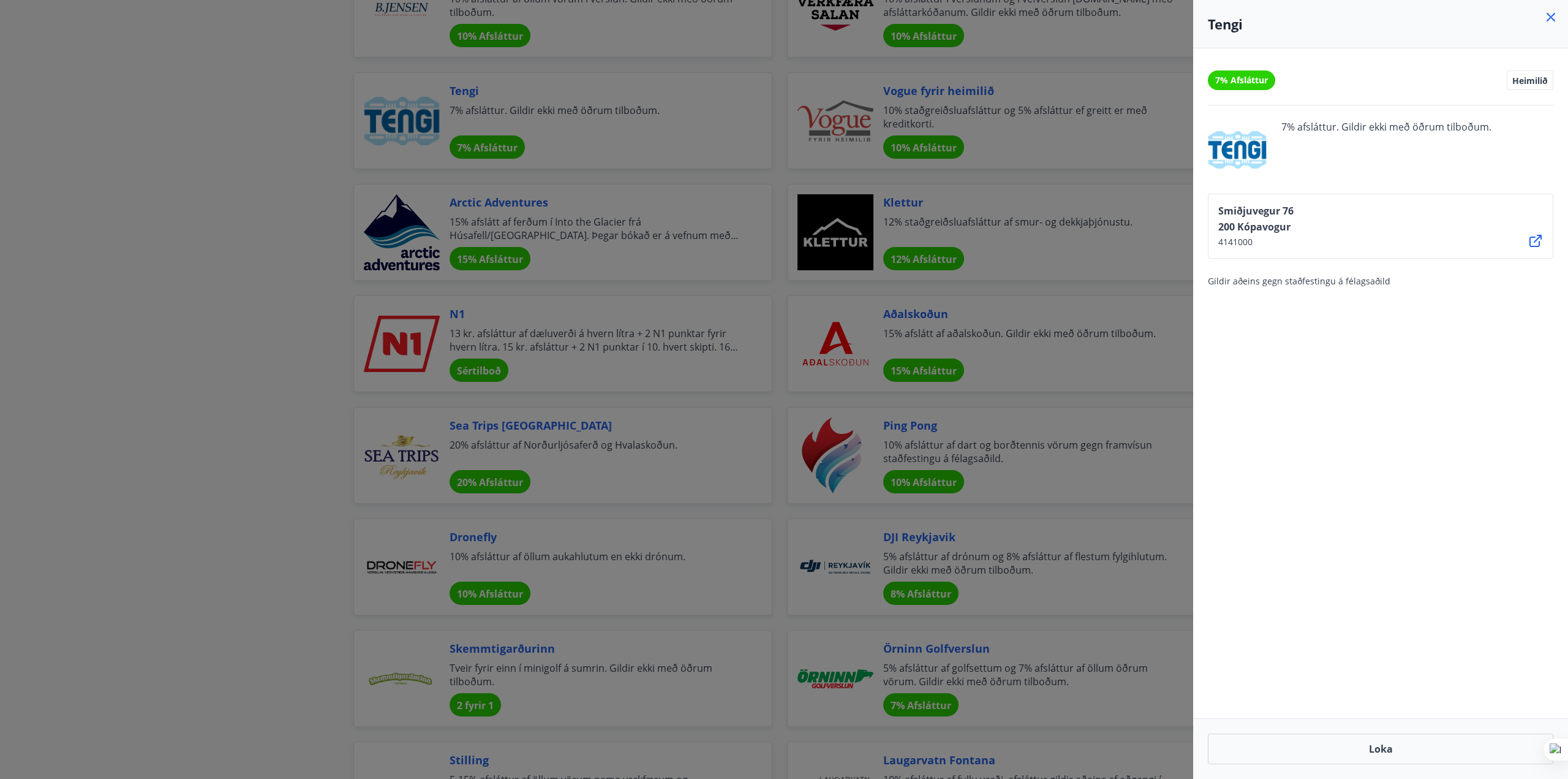
click at [264, 182] on div at bounding box center [784, 389] width 1568 height 779
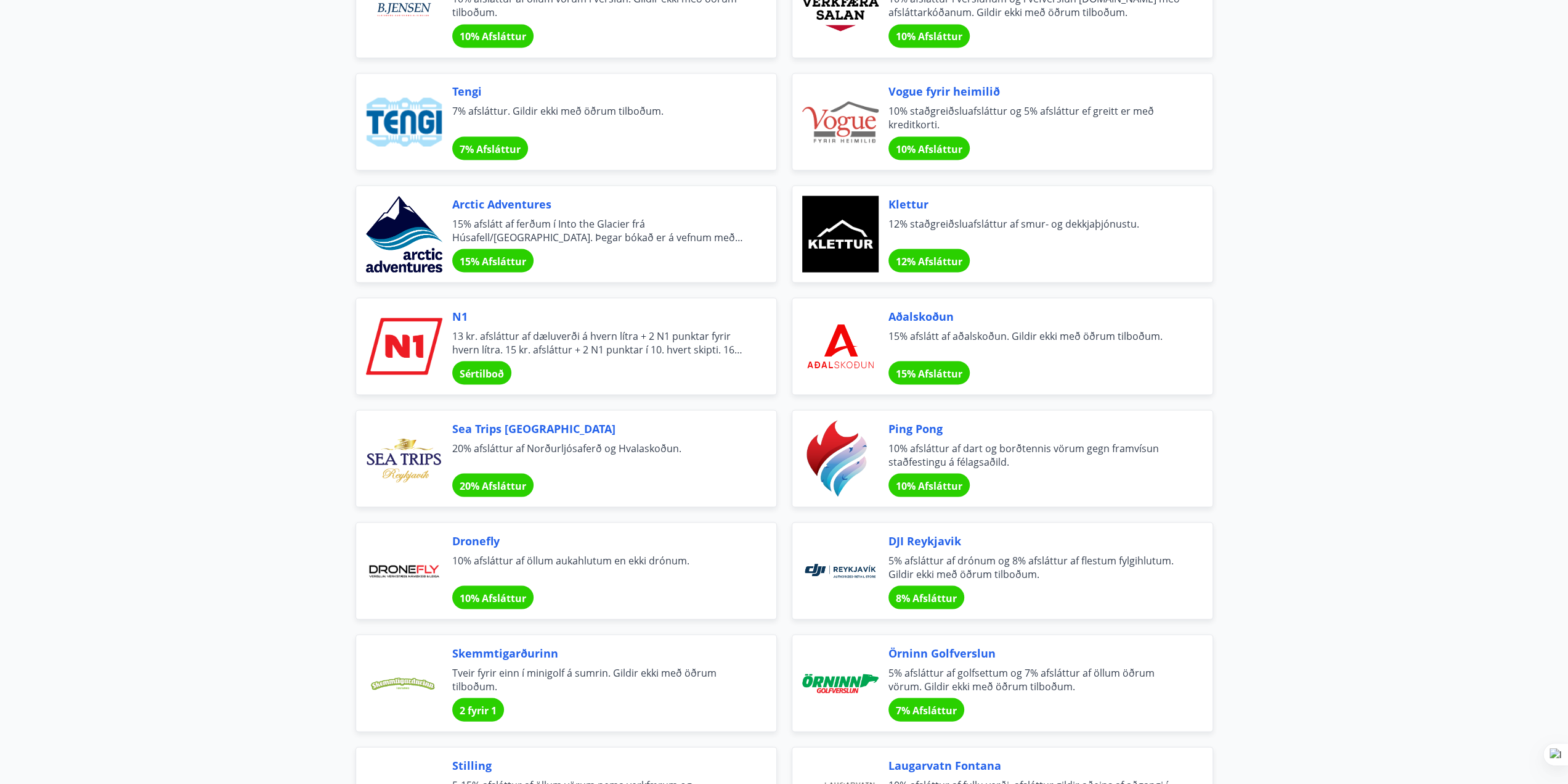
click at [491, 366] on span "Sértilboð" at bounding box center [481, 373] width 44 height 14
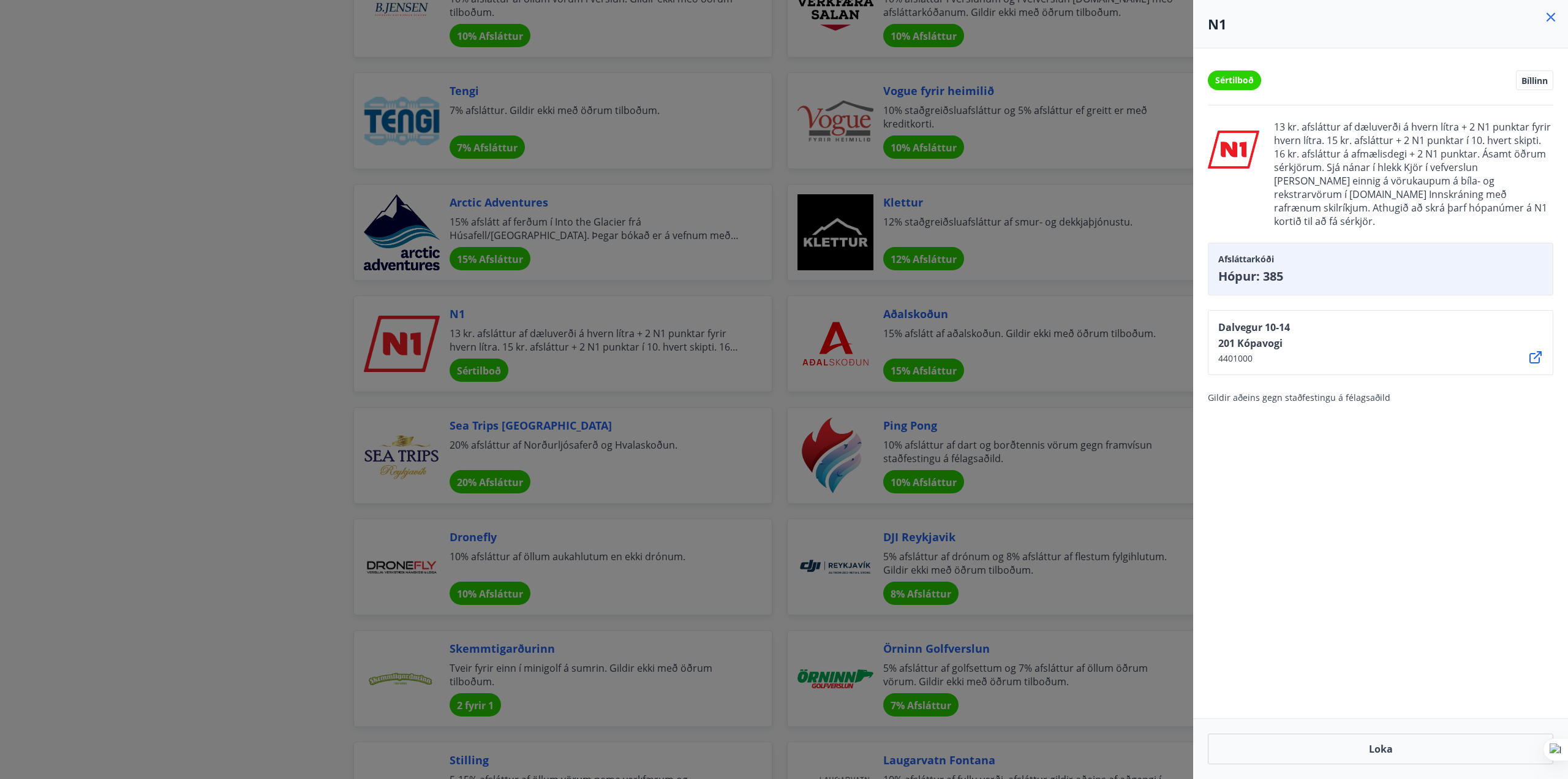
click at [146, 218] on div at bounding box center [784, 389] width 1568 height 779
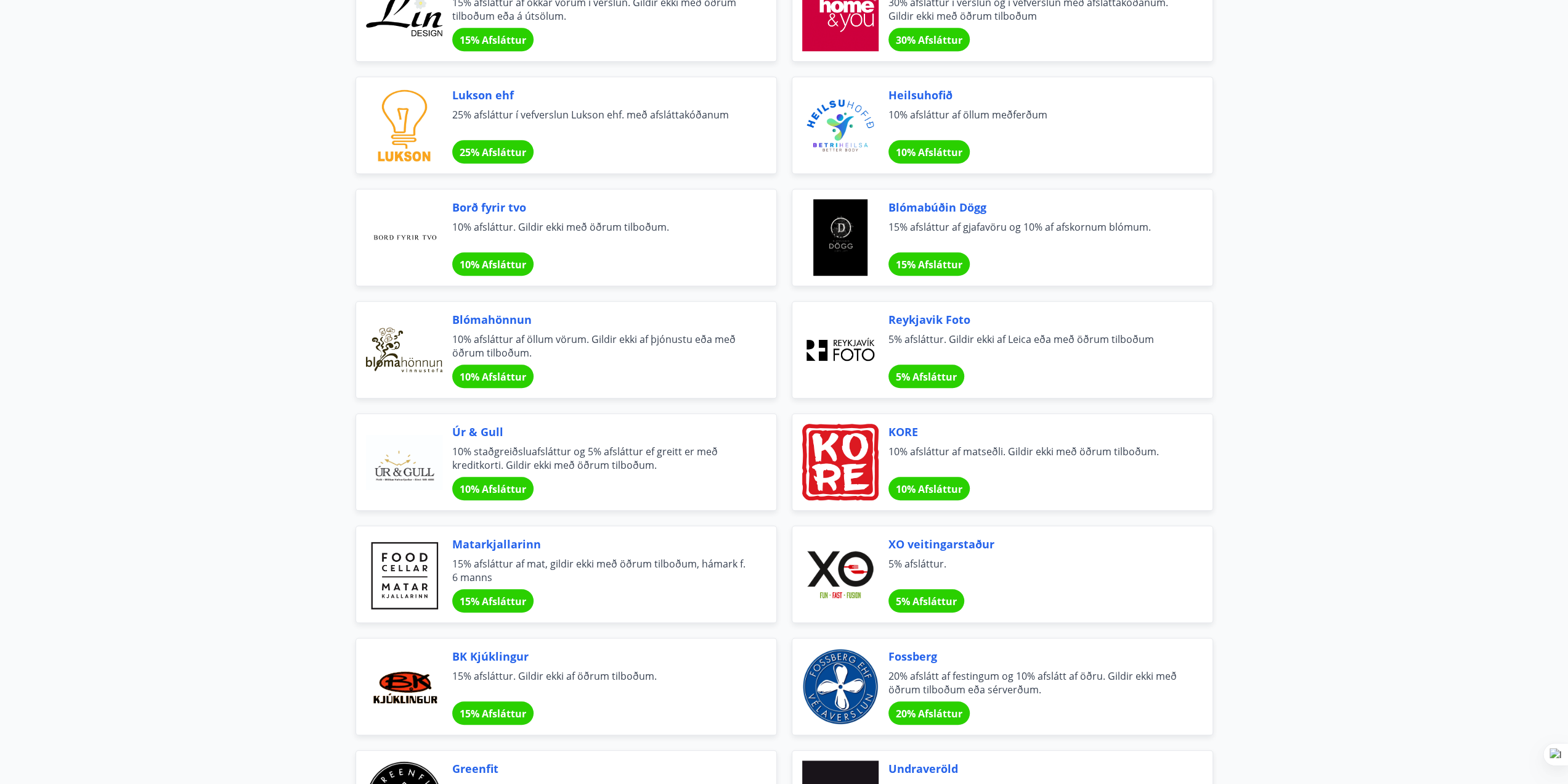
scroll to position [616, 0]
